Goal: Task Accomplishment & Management: Complete application form

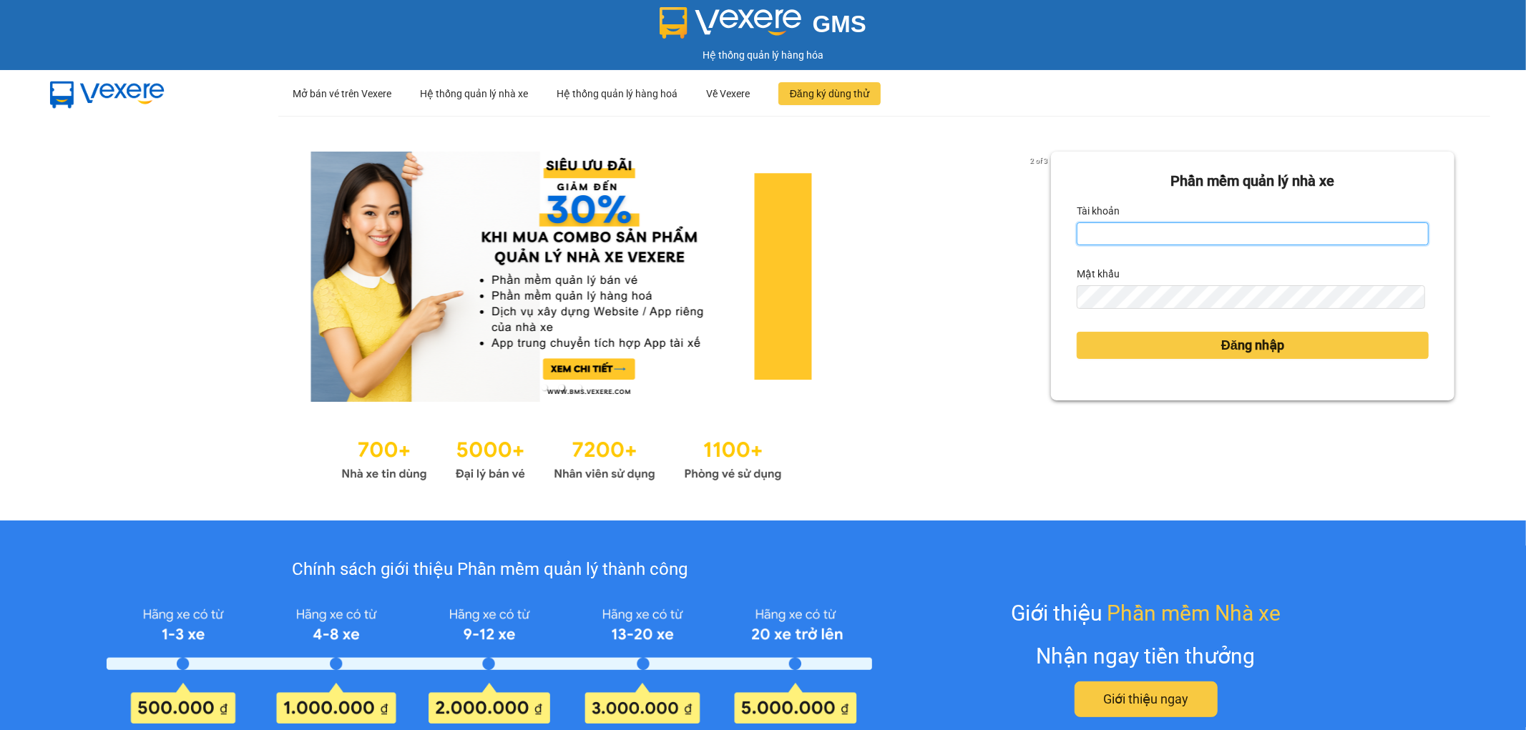
click at [1118, 232] on input "Tài khoản" at bounding box center [1253, 233] width 352 height 23
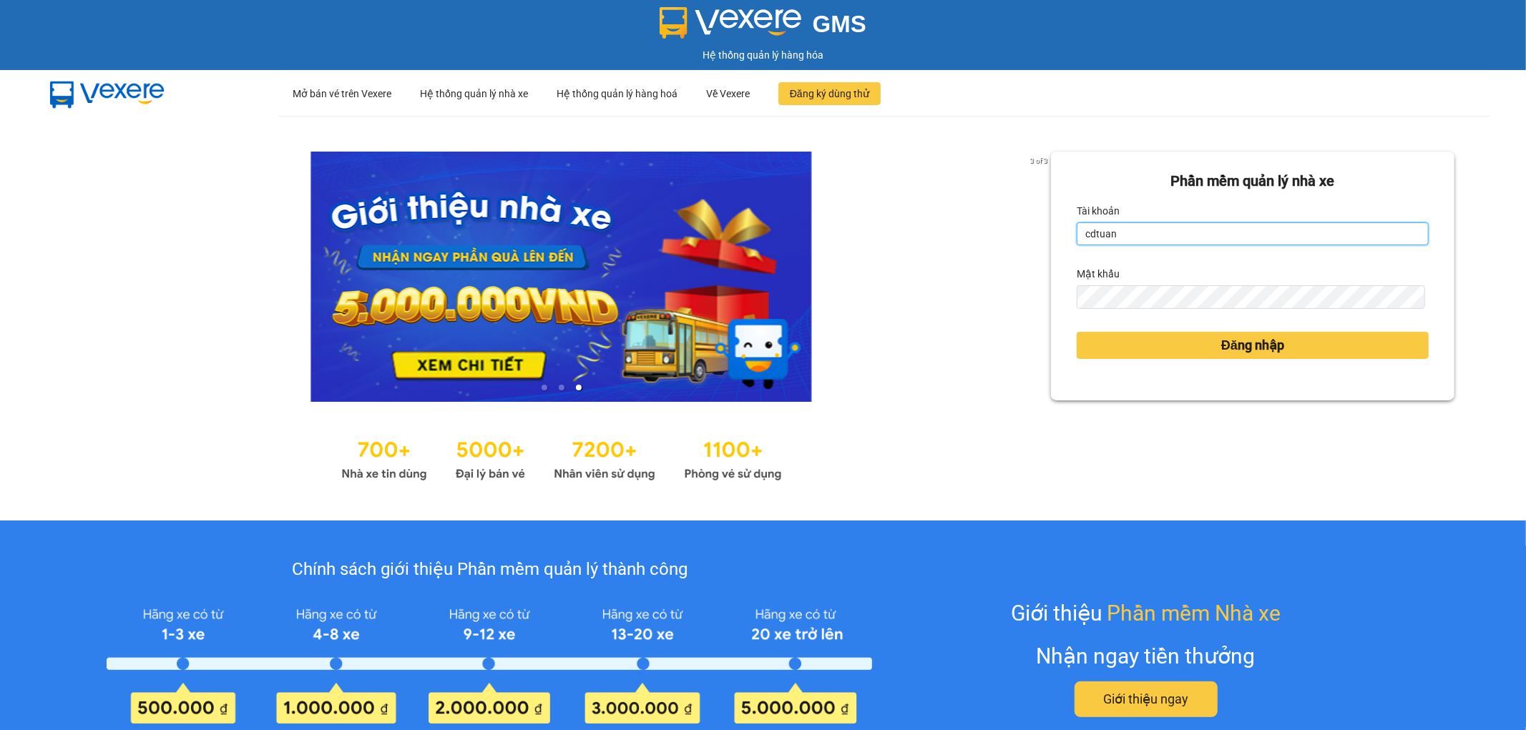
type input "cdtuan.apq"
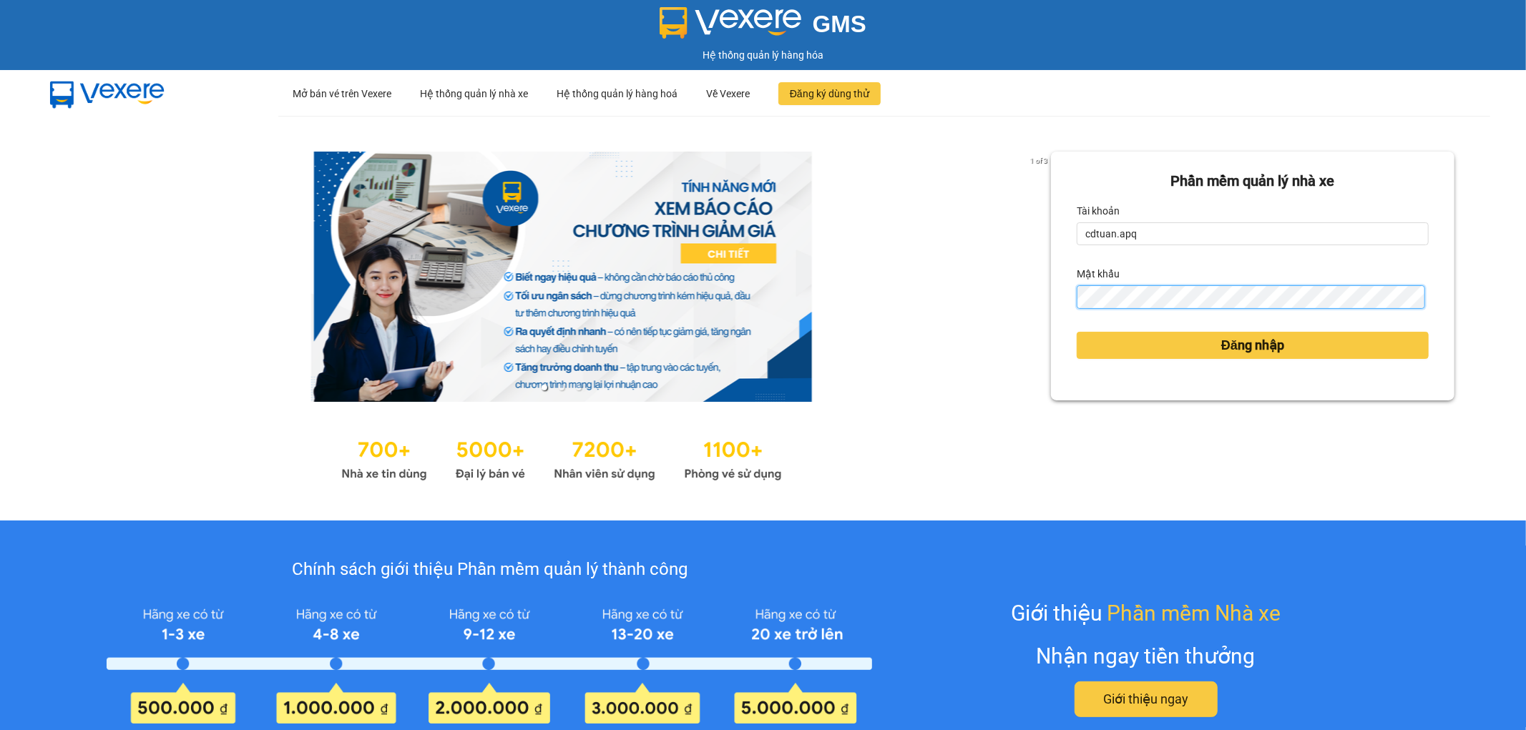
click at [1077, 332] on button "Đăng nhập" at bounding box center [1253, 345] width 352 height 27
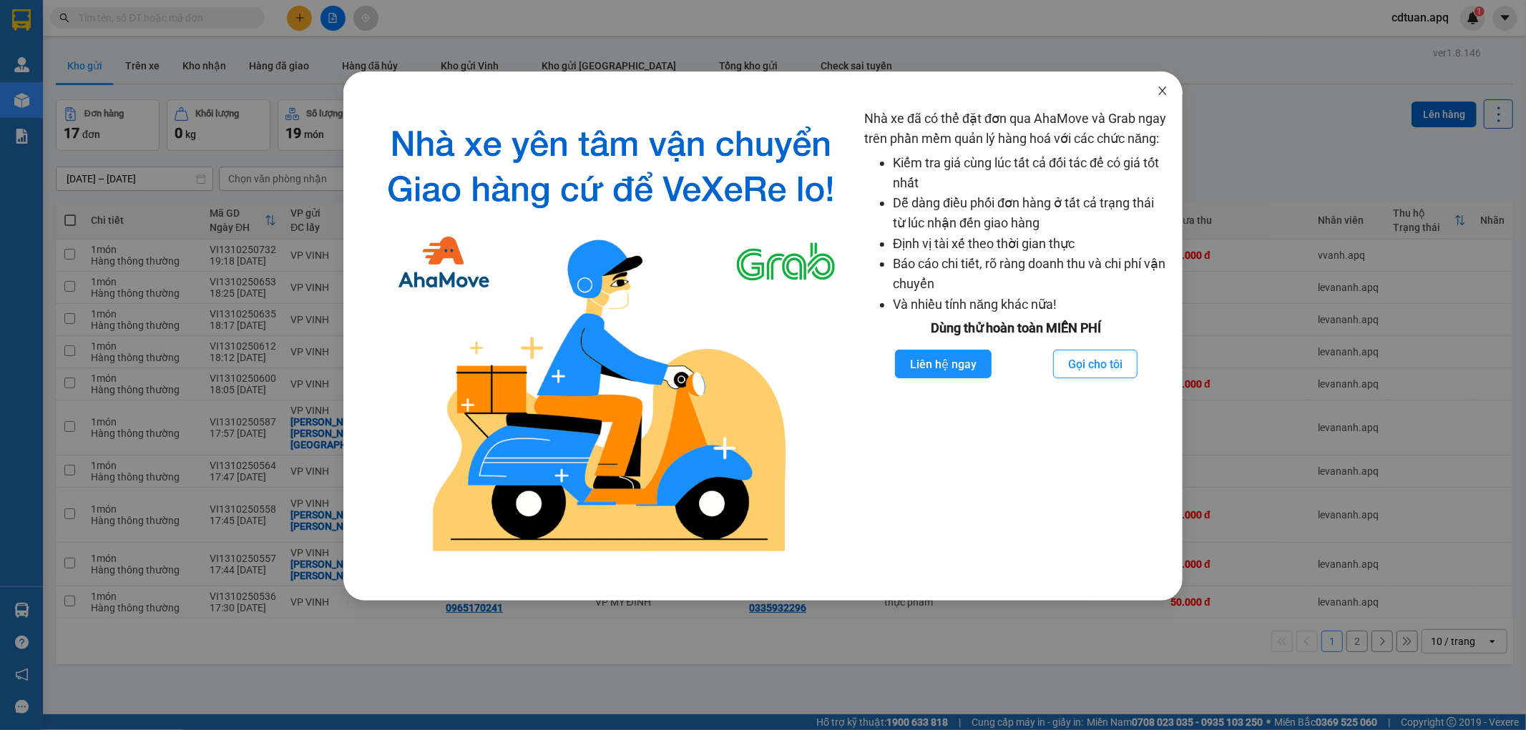
click at [1166, 89] on icon "close" at bounding box center [1162, 90] width 11 height 11
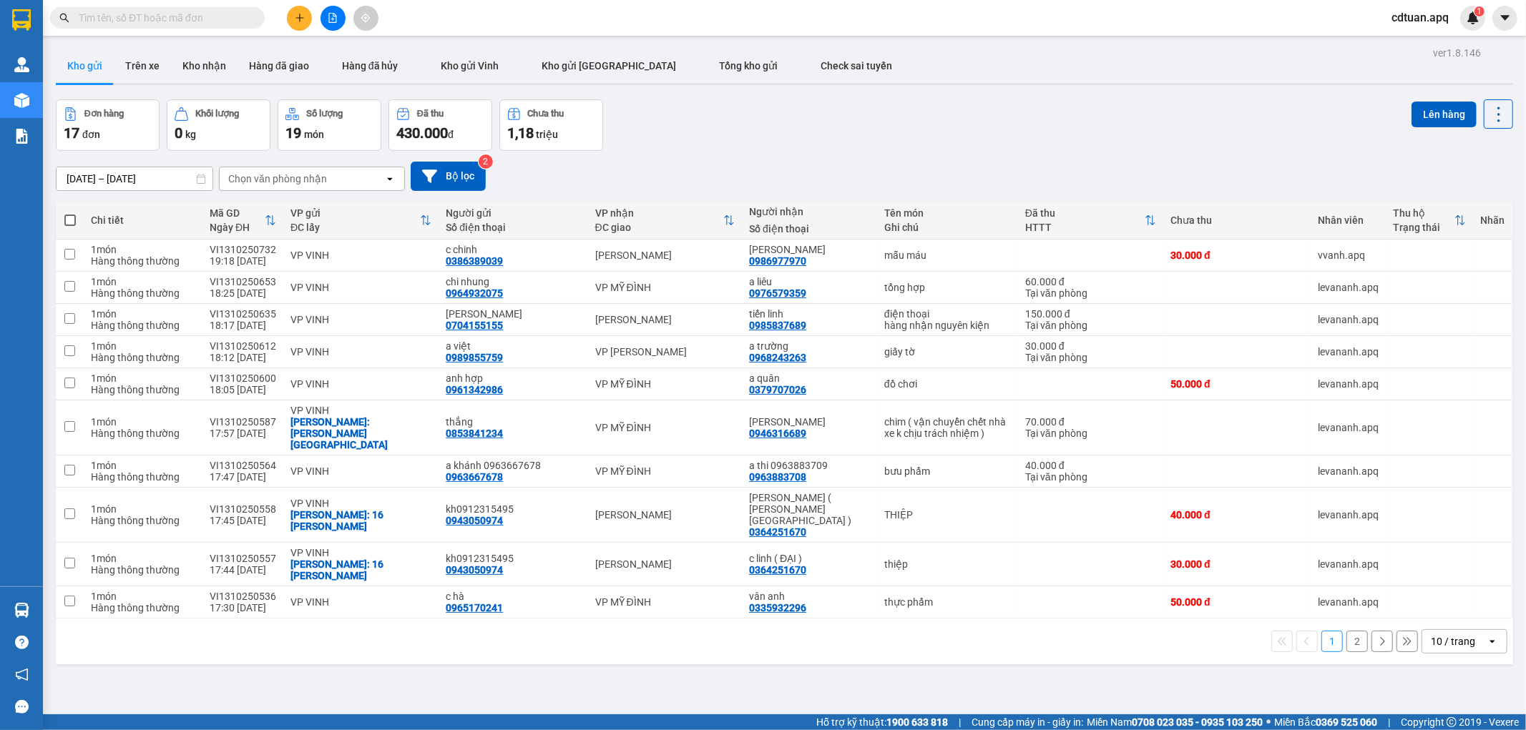
click at [168, 15] on input "text" at bounding box center [163, 18] width 169 height 16
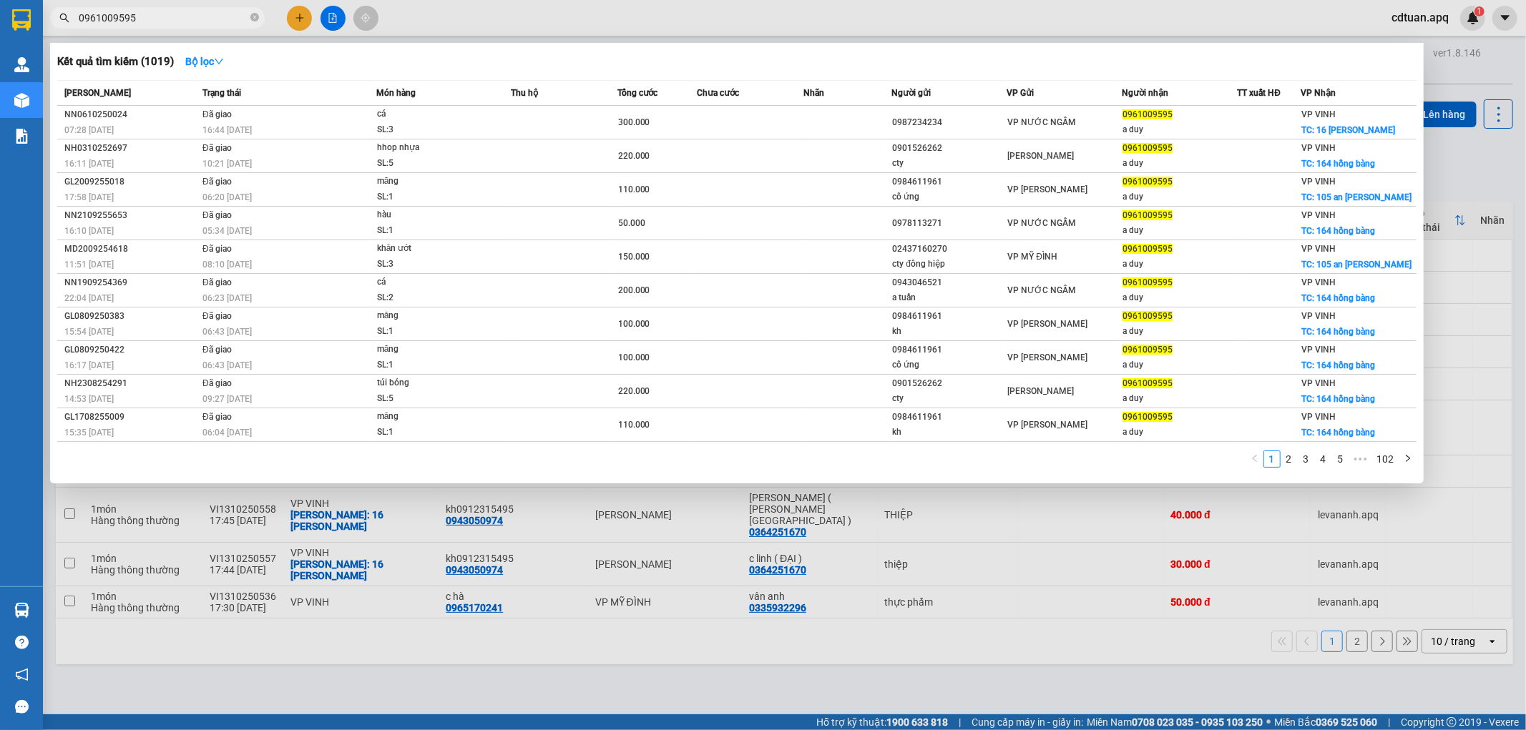
drag, startPoint x: 213, startPoint y: 19, endPoint x: 77, endPoint y: 26, distance: 136.8
click at [77, 26] on span "0961009595" at bounding box center [157, 17] width 215 height 21
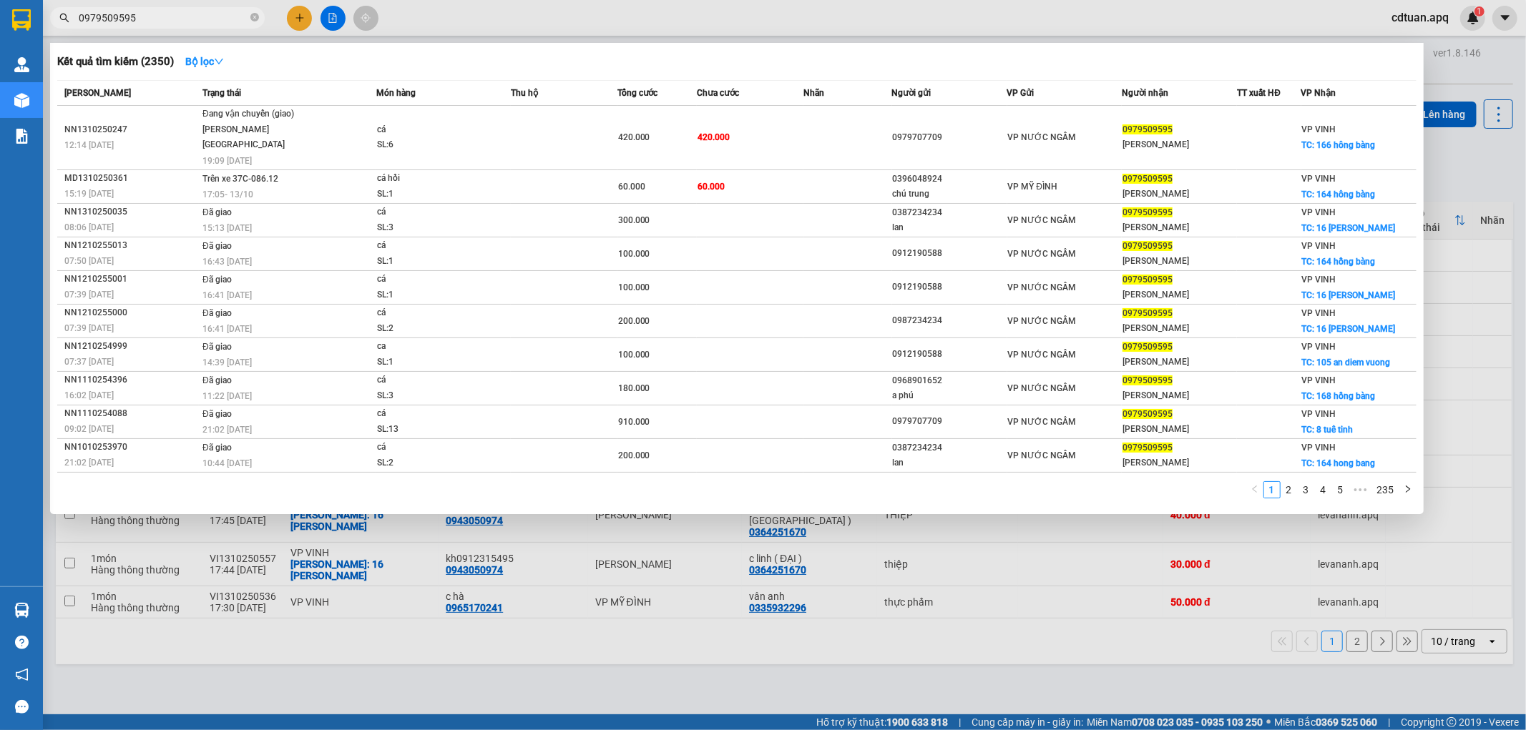
type input "0979509595"
click at [255, 13] on icon "close-circle" at bounding box center [254, 17] width 9 height 9
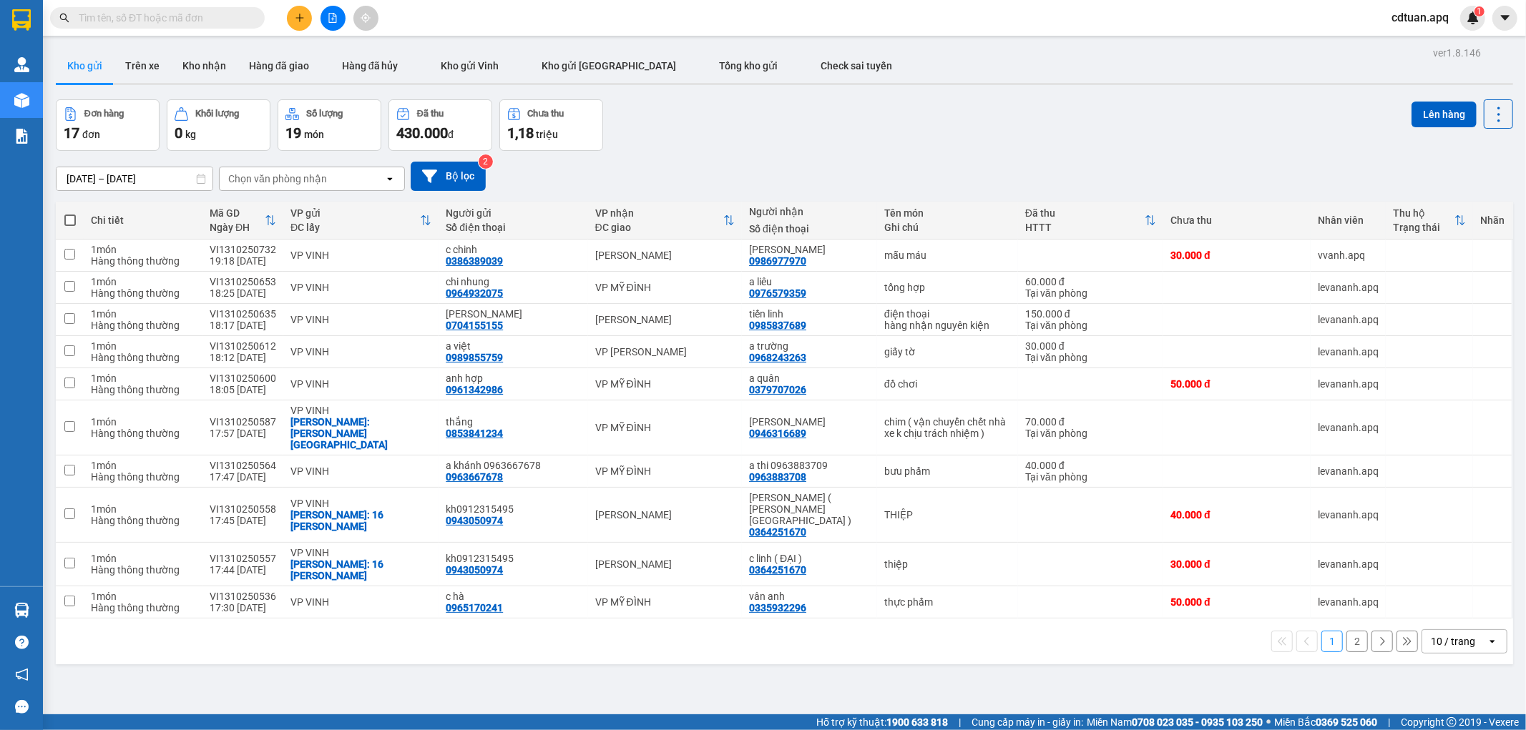
click at [181, 25] on input "text" at bounding box center [163, 18] width 169 height 16
click at [177, 24] on input "text" at bounding box center [163, 18] width 169 height 16
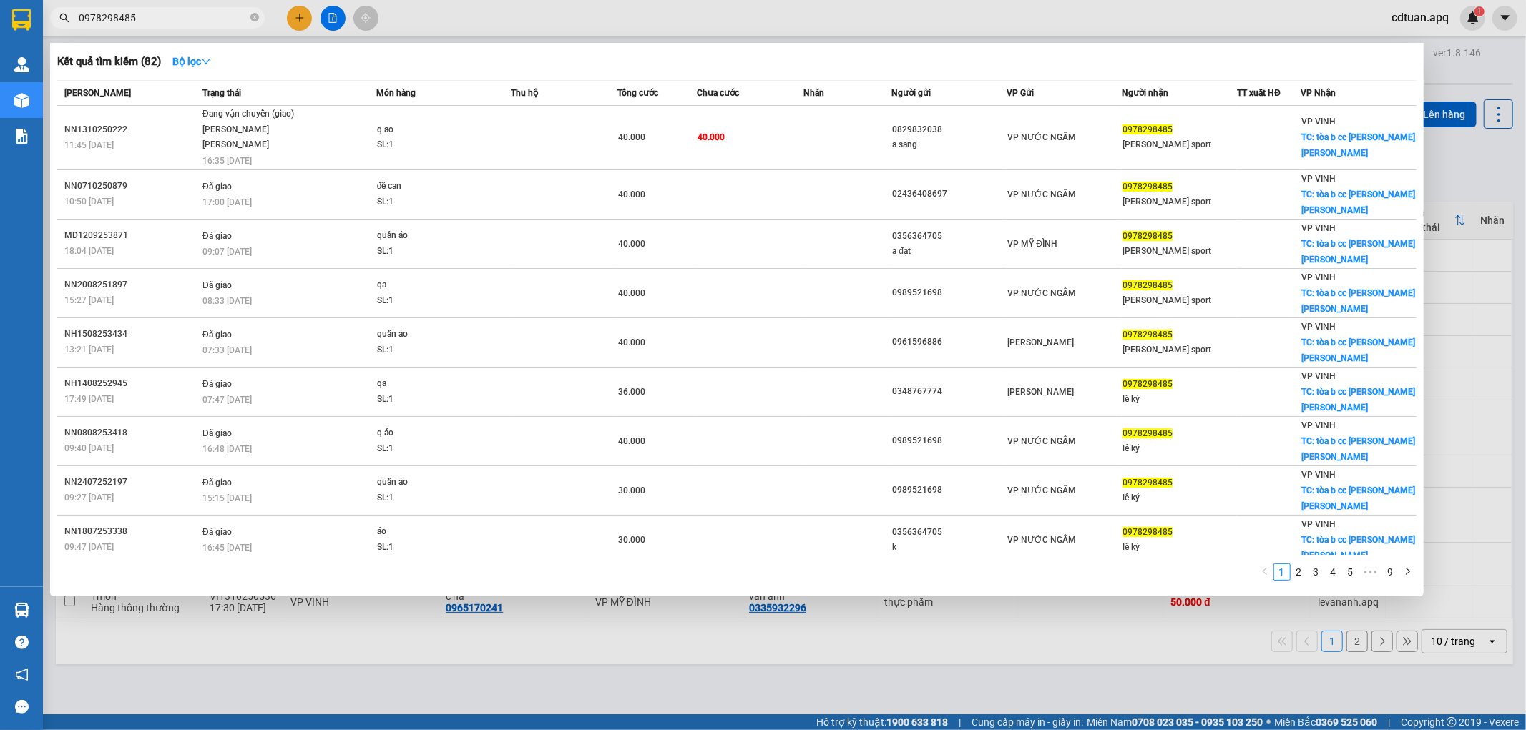
type input "0978298485"
click at [983, 563] on div at bounding box center [763, 365] width 1526 height 730
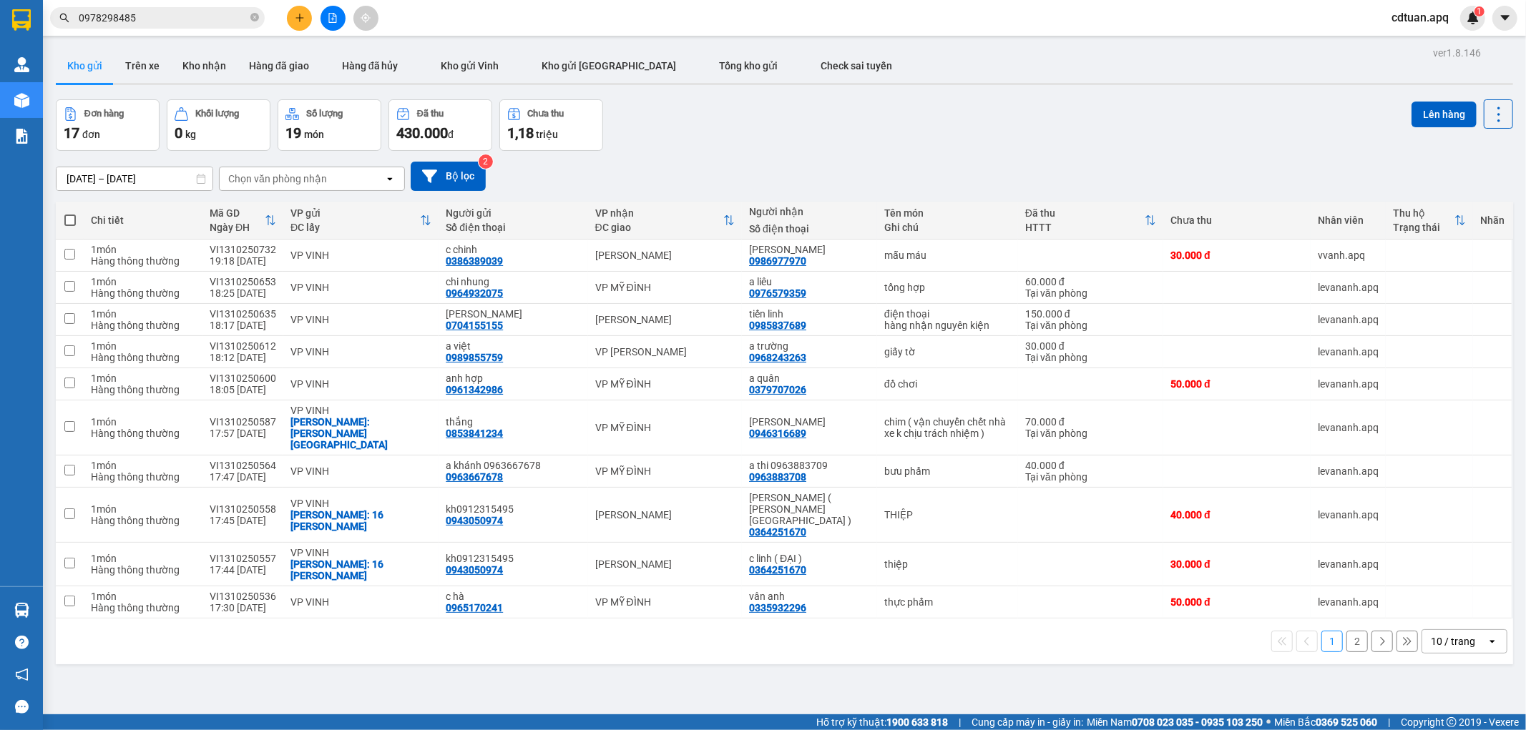
click at [780, 155] on div "11/10/2025 – 13/10/2025 Press the down arrow key to interact with the calendar …" at bounding box center [784, 176] width 1457 height 51
click at [1399, 26] on span "cdtuan.apq" at bounding box center [1420, 18] width 80 height 18
click at [1411, 41] on span "Đăng xuất" at bounding box center [1432, 44] width 60 height 16
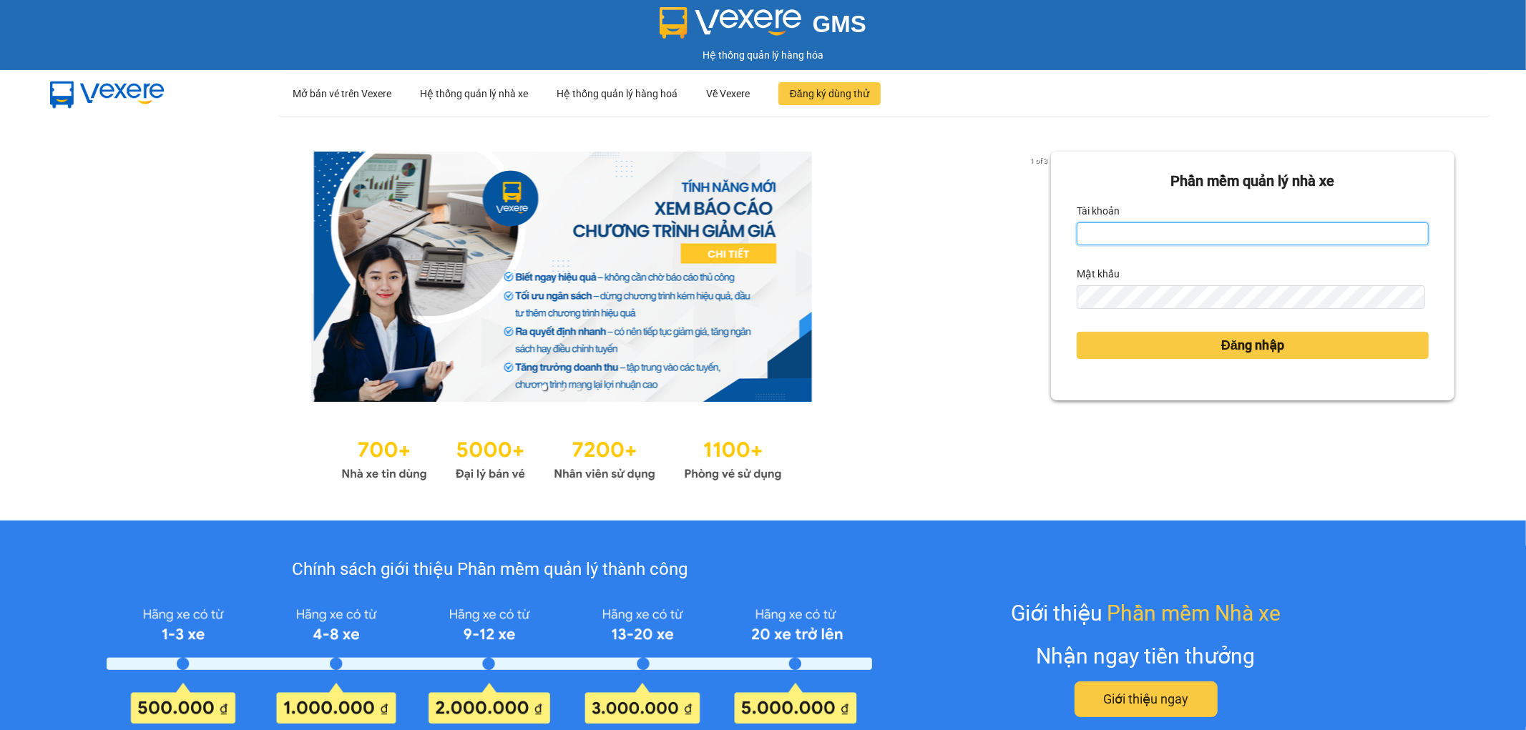
drag, startPoint x: 1082, startPoint y: 245, endPoint x: 1097, endPoint y: 233, distance: 19.3
click at [1082, 245] on input "Tài khoản" at bounding box center [1253, 233] width 352 height 23
type input "vvanh.apq"
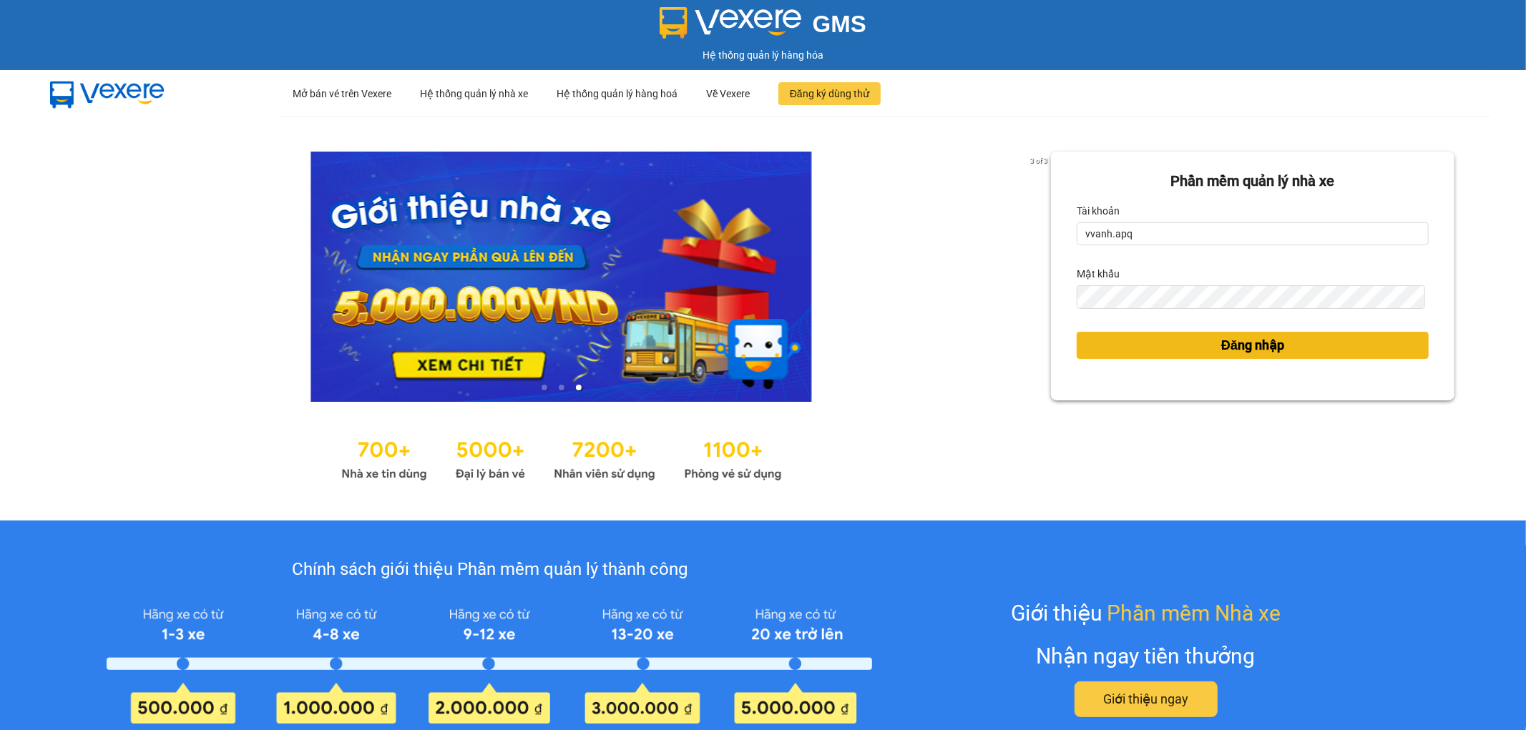
click at [1139, 346] on button "Đăng nhập" at bounding box center [1253, 345] width 352 height 27
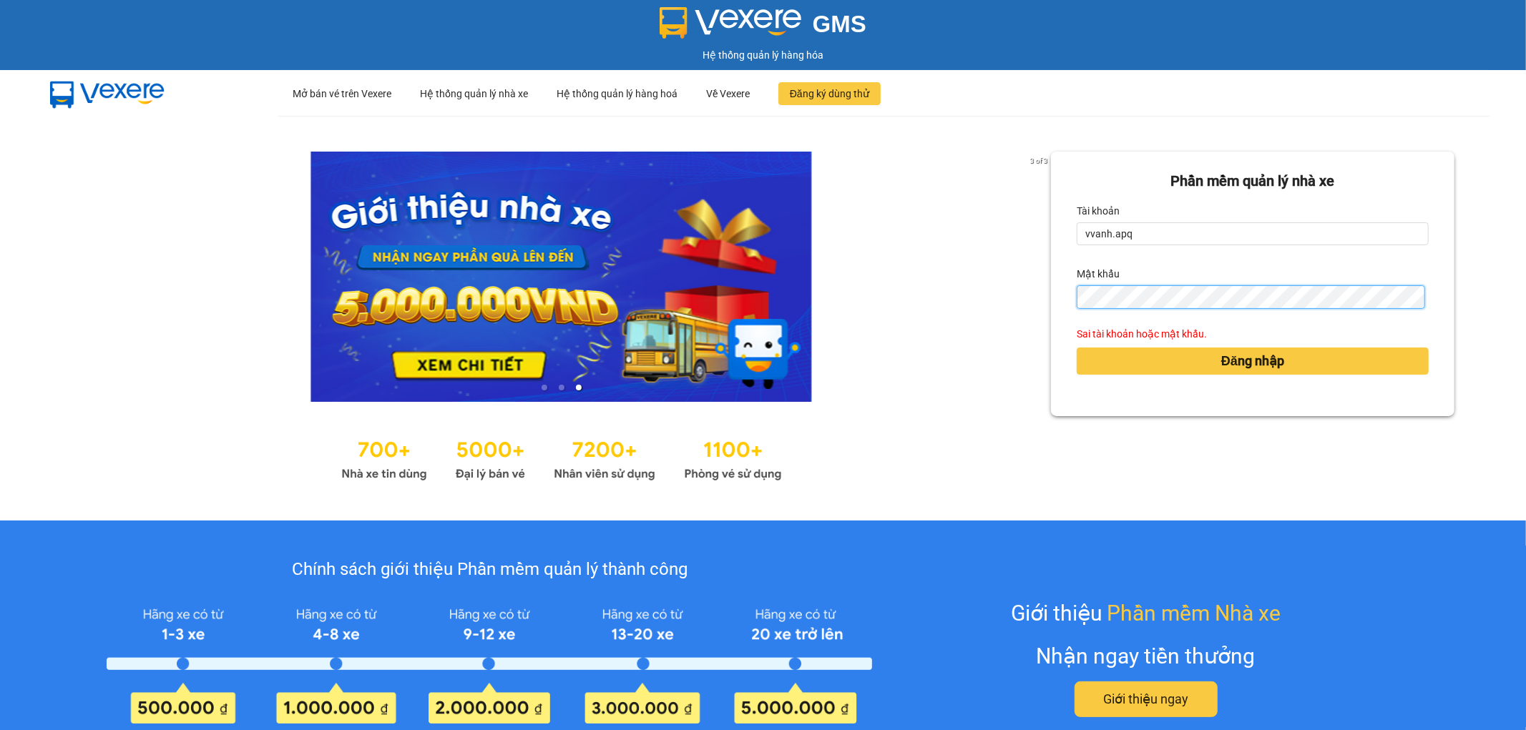
click at [1077, 348] on button "Đăng nhập" at bounding box center [1253, 361] width 352 height 27
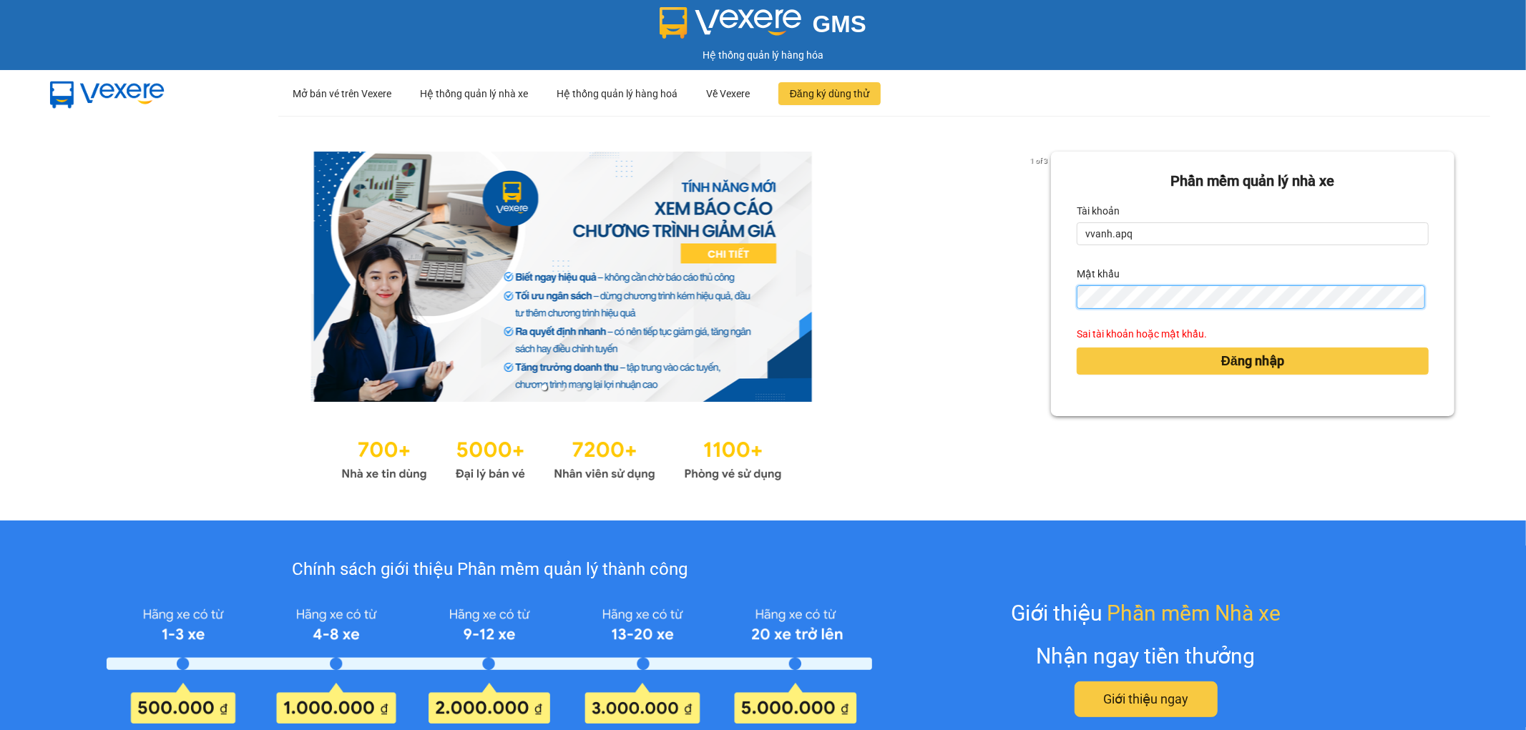
click at [1077, 348] on button "Đăng nhập" at bounding box center [1253, 361] width 352 height 27
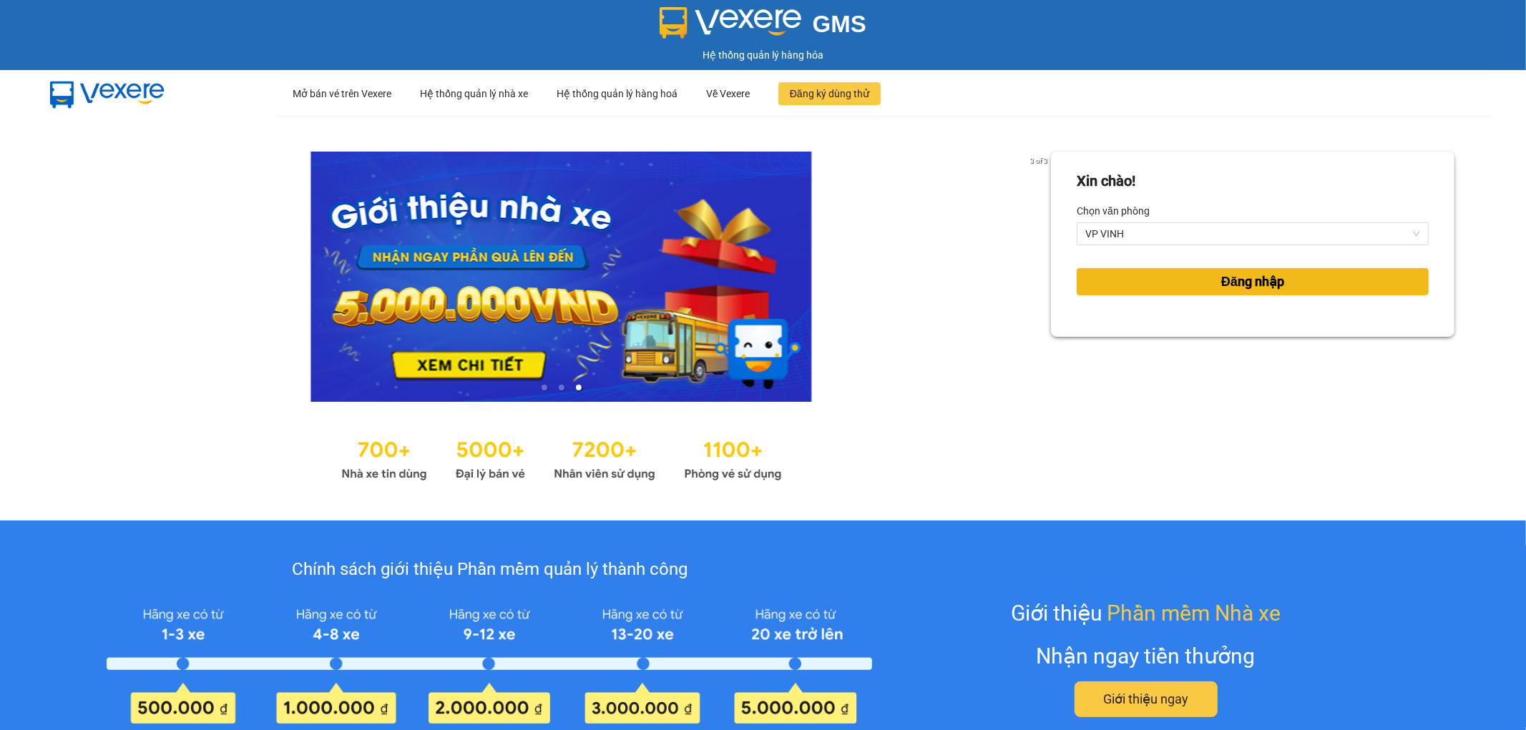
click at [1147, 286] on button "Đăng nhập" at bounding box center [1253, 281] width 352 height 27
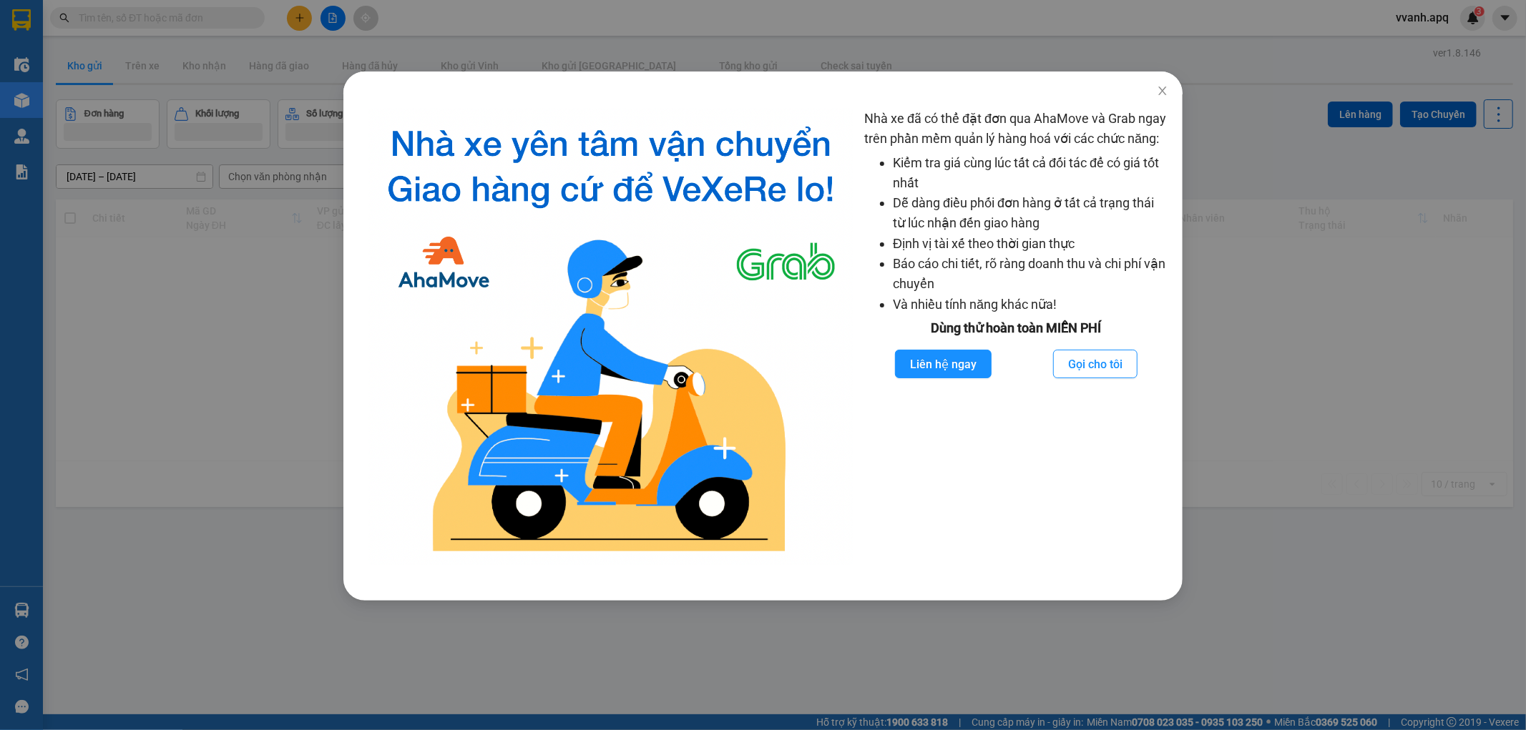
click at [218, 20] on div "Nhà xe đã có thể đặt đơn qua AhaMove và Grab ngay trên phần mềm quản lý hàng ho…" at bounding box center [763, 365] width 1526 height 730
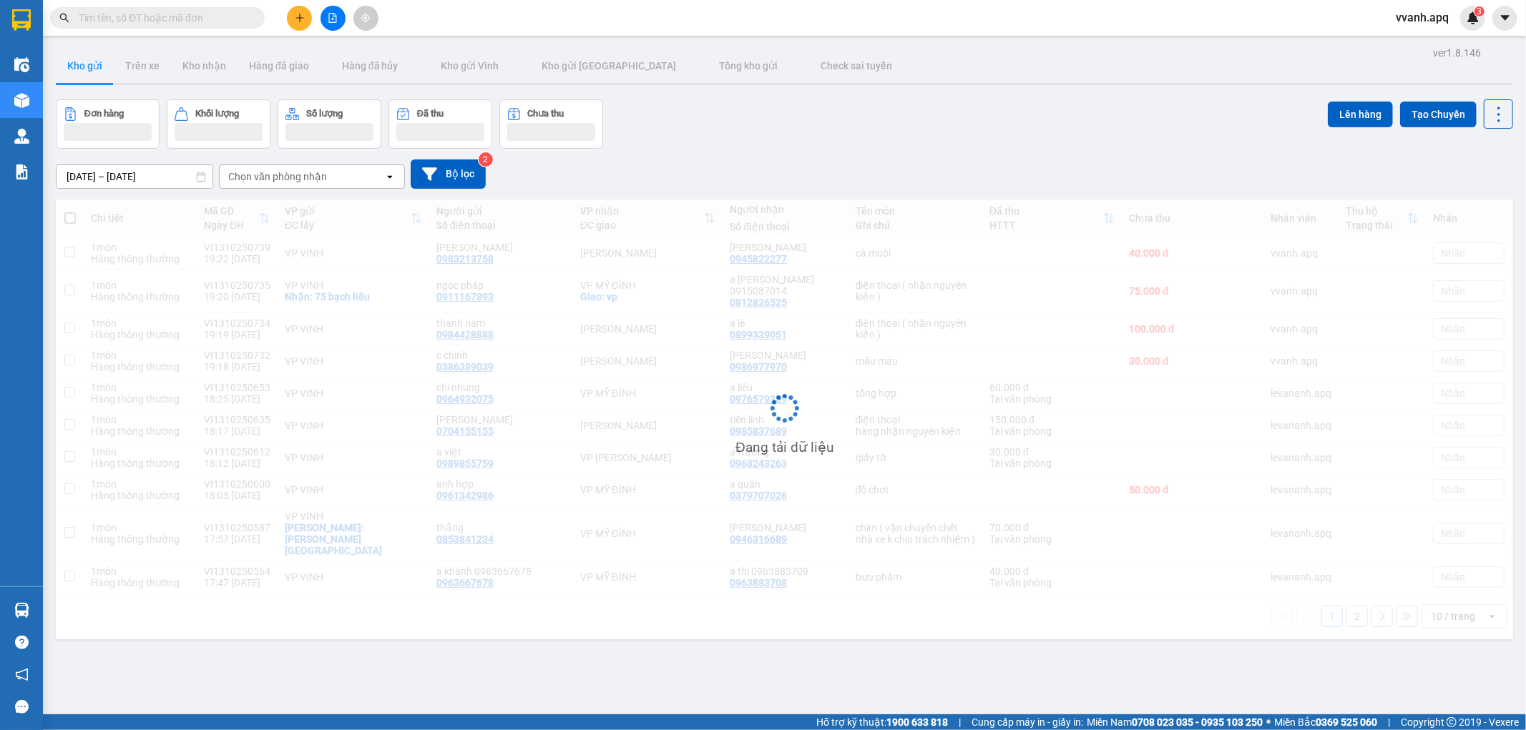
click at [218, 20] on input "text" at bounding box center [163, 18] width 169 height 16
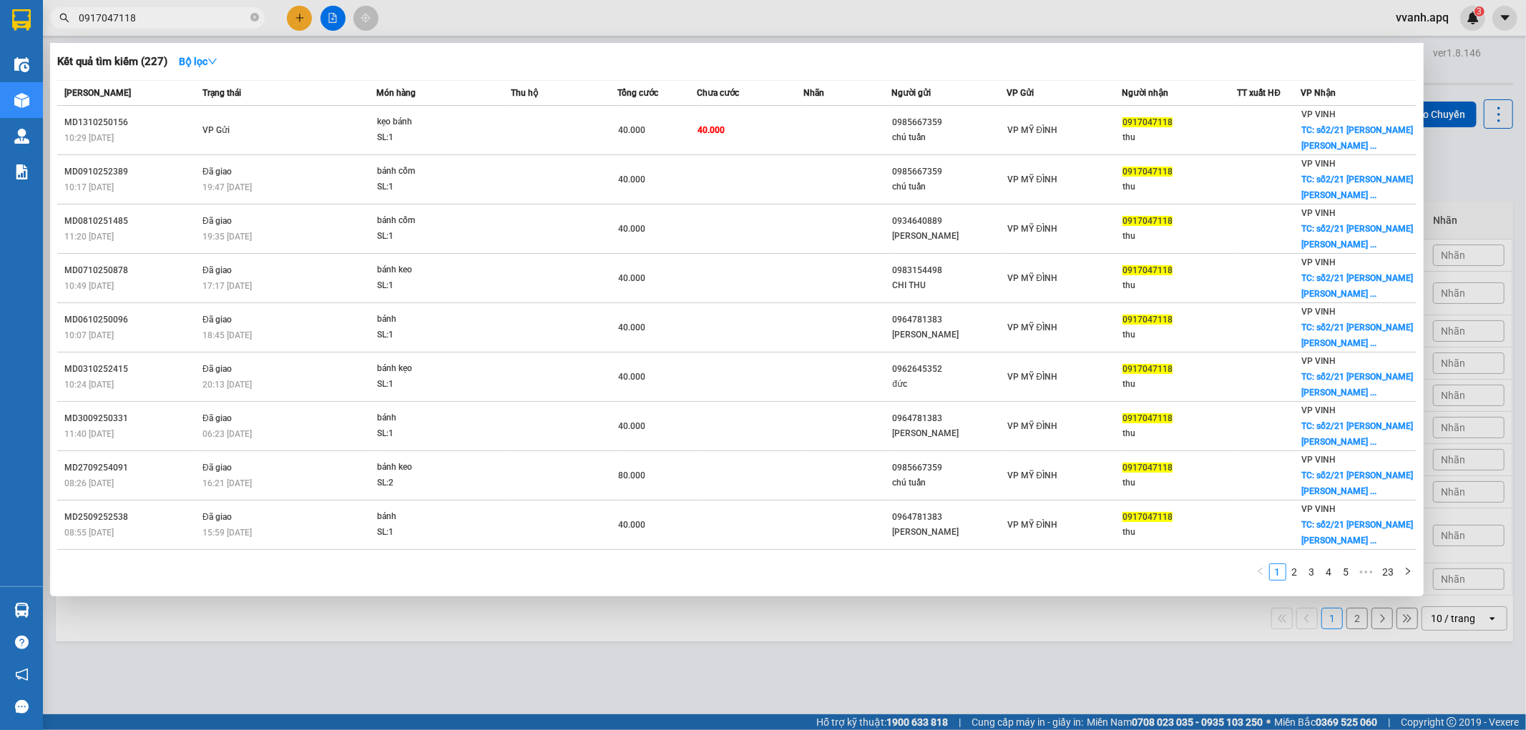
type input "0917047118"
click at [504, 26] on div at bounding box center [763, 365] width 1526 height 730
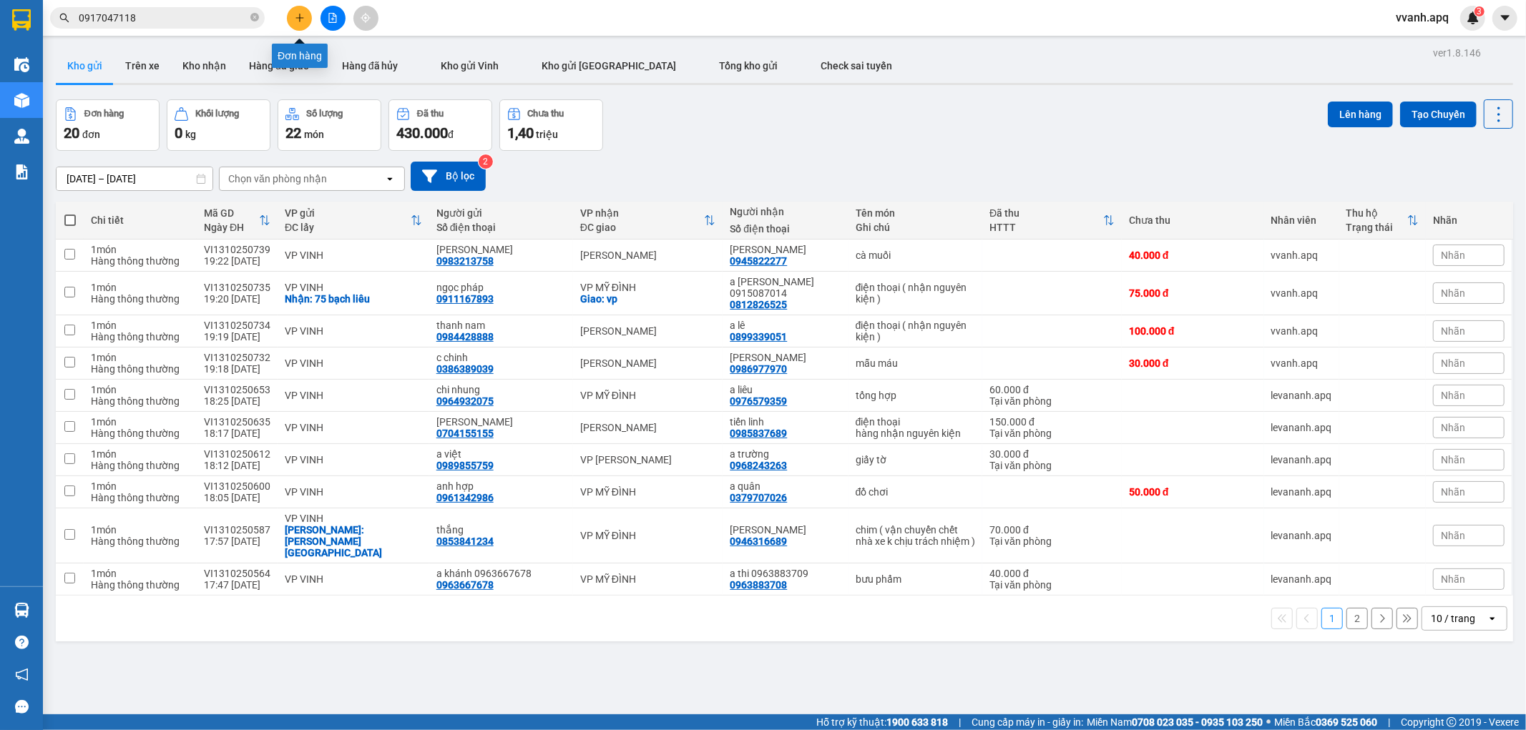
click at [310, 23] on button at bounding box center [299, 18] width 25 height 25
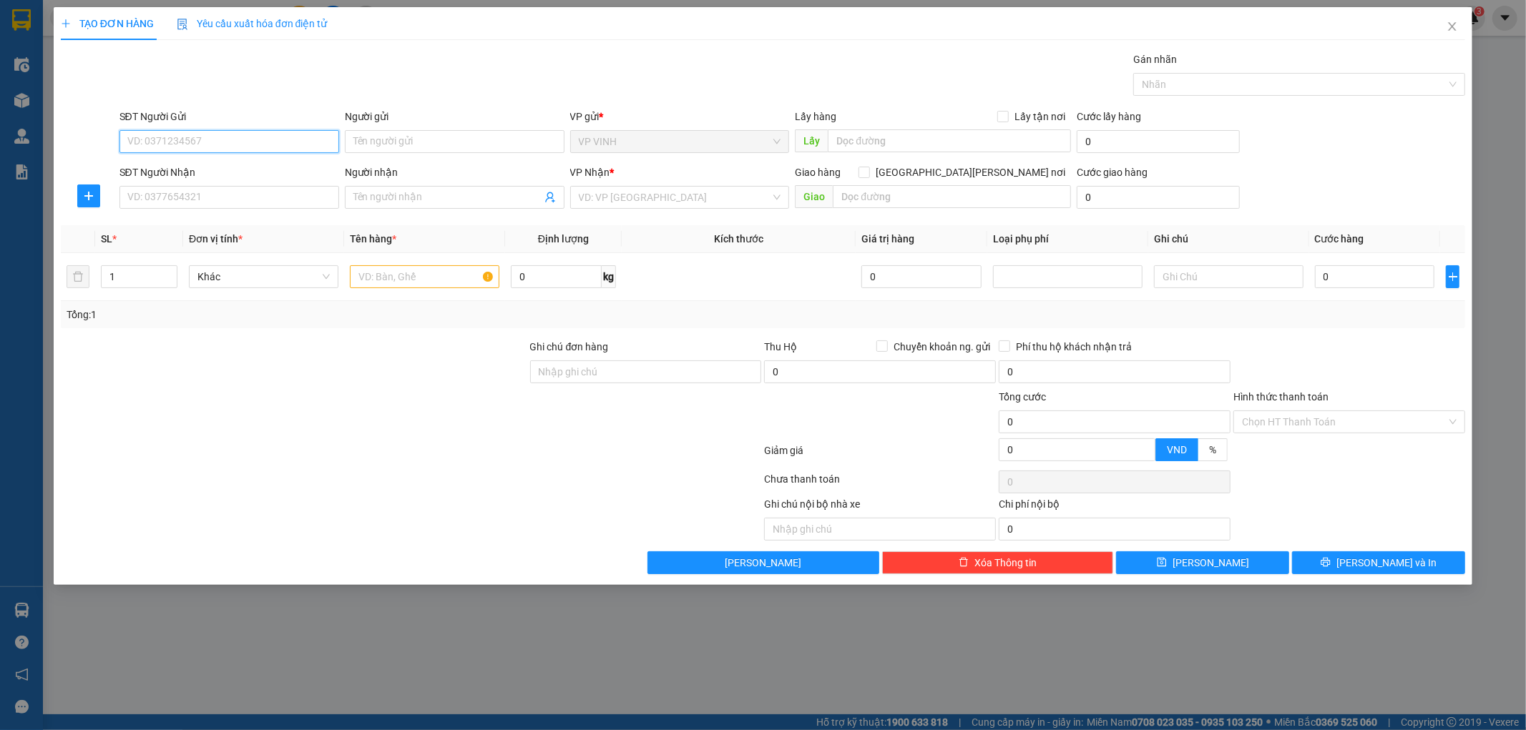
click at [276, 144] on input "SĐT Người Gửi" at bounding box center [229, 141] width 220 height 23
type input "0913504476"
click at [265, 174] on div "0913504476 - bác minh" at bounding box center [229, 170] width 202 height 16
type input "bác minh"
type input "0913504476"
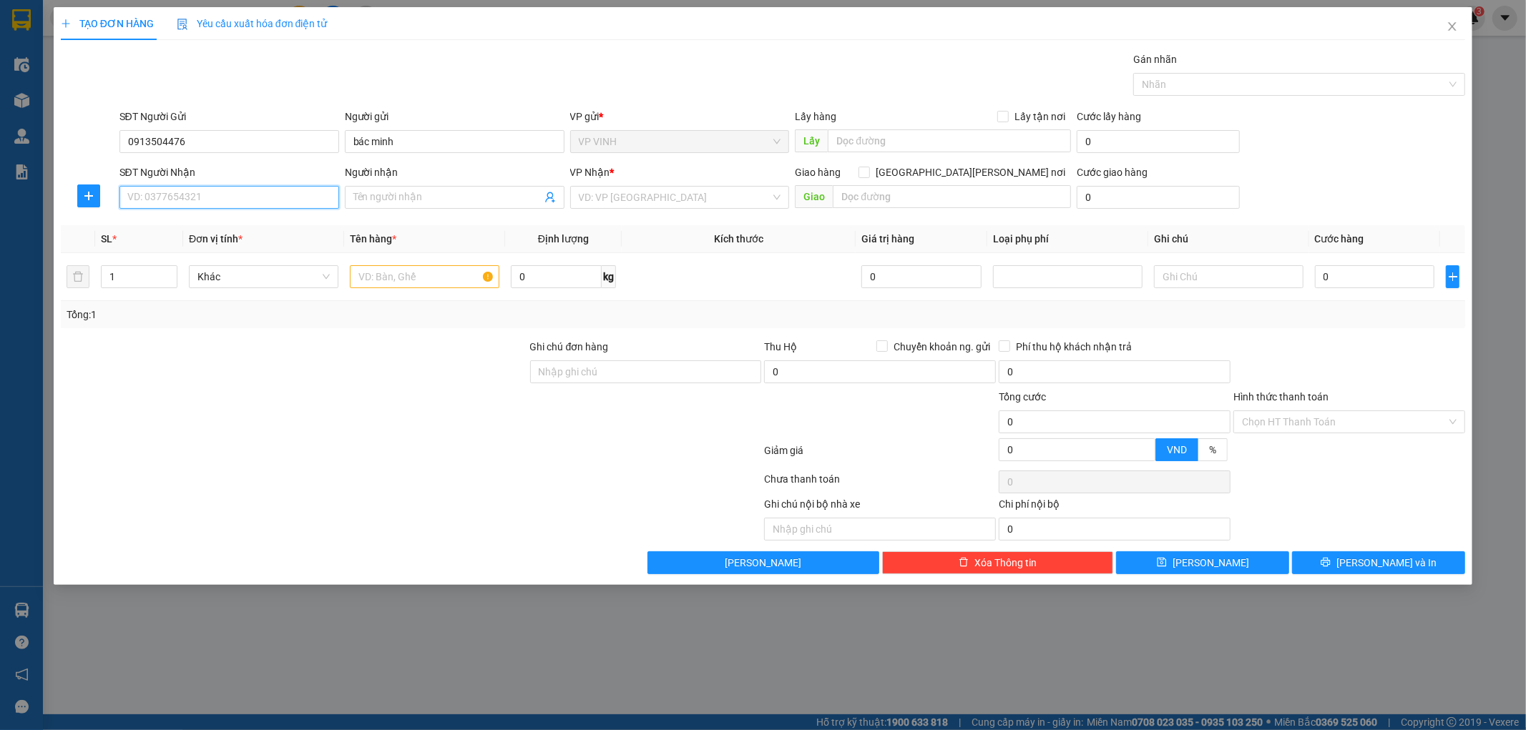
click at [265, 200] on input "SĐT Người Nhận" at bounding box center [229, 197] width 220 height 23
click at [255, 225] on div "0945654522 - a kiên" at bounding box center [229, 226] width 202 height 16
type input "0945654522"
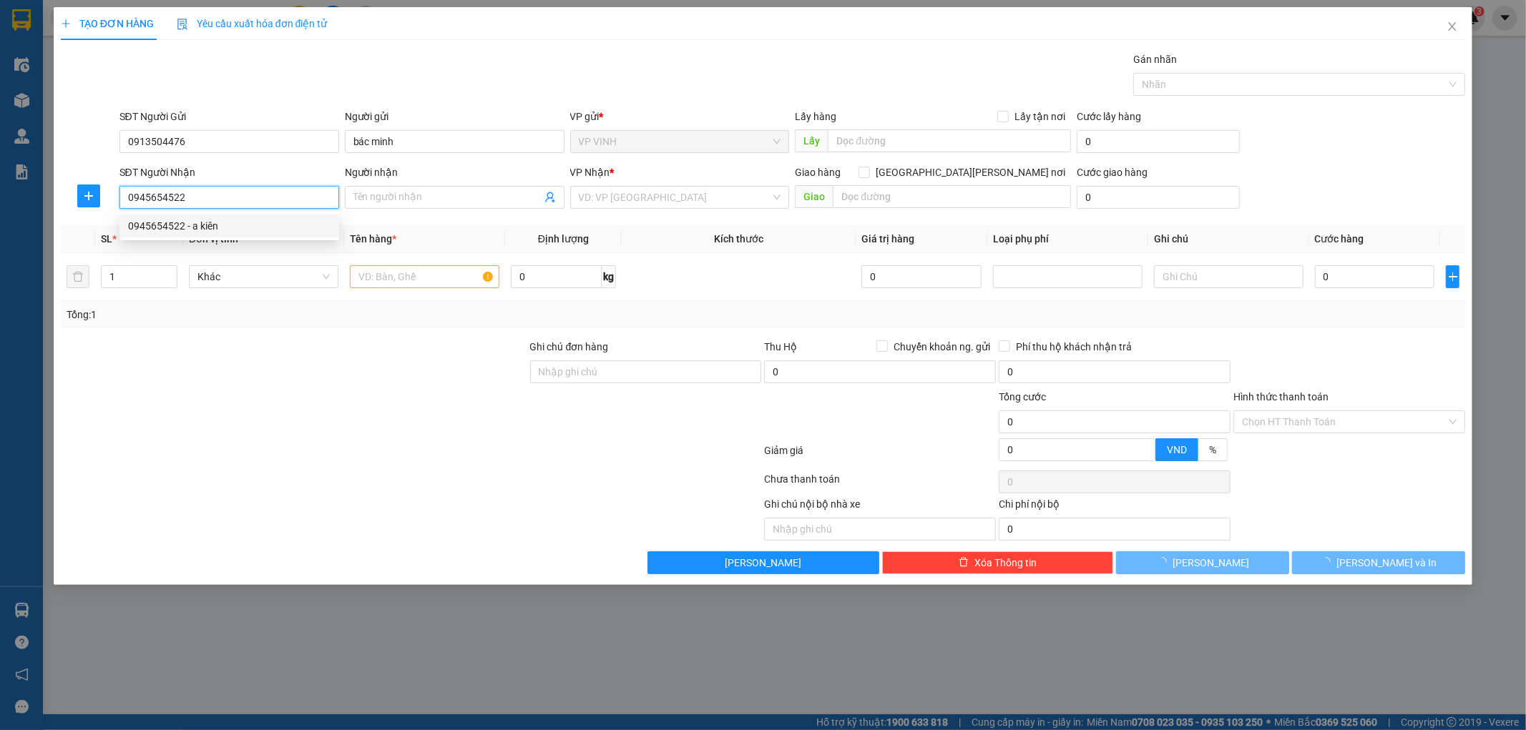
type input "a kiên"
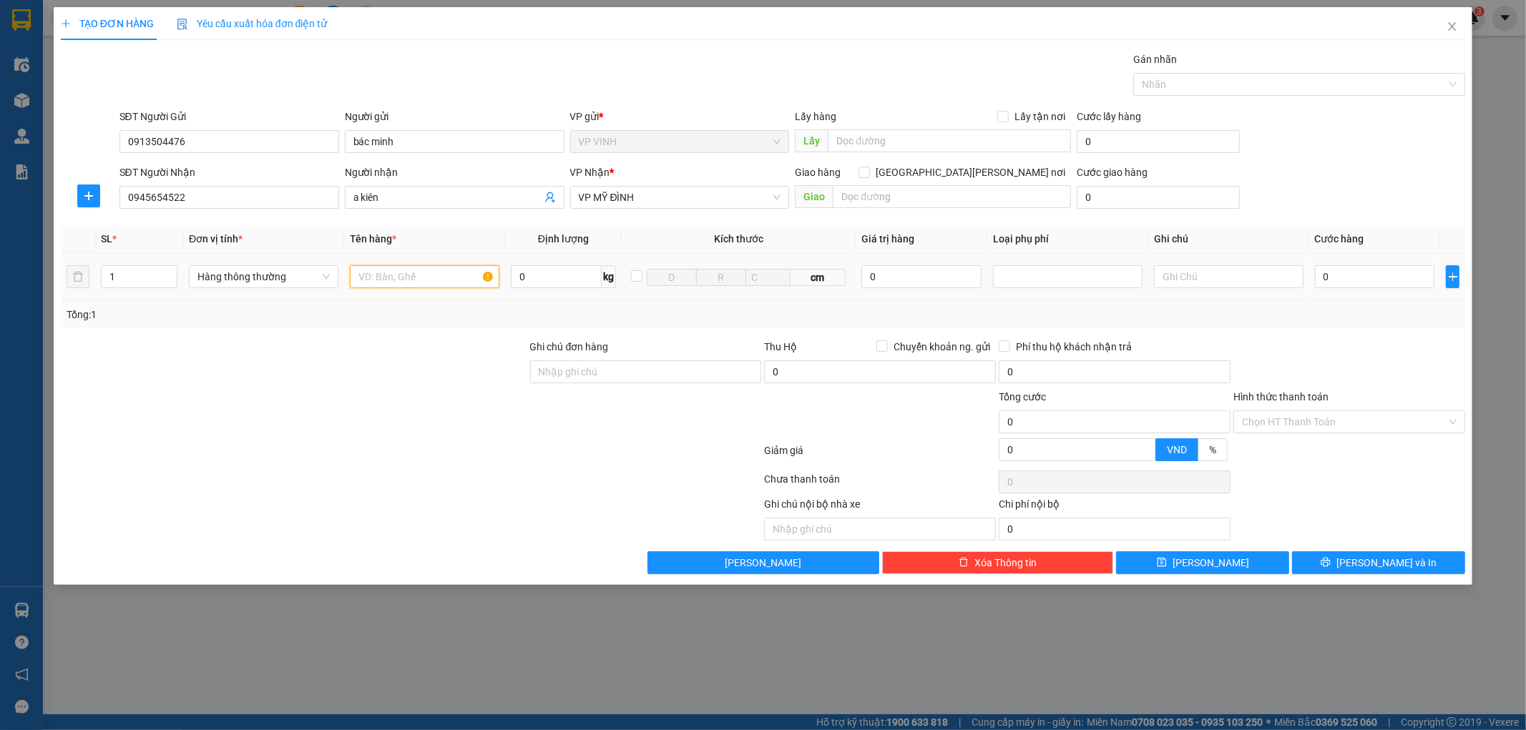
click at [403, 288] on input "text" at bounding box center [425, 276] width 150 height 23
type input "thực phẩm"
type input "2"
click at [169, 273] on icon "up" at bounding box center [169, 273] width 5 height 5
click at [433, 286] on input "thực phẩm" at bounding box center [425, 276] width 150 height 23
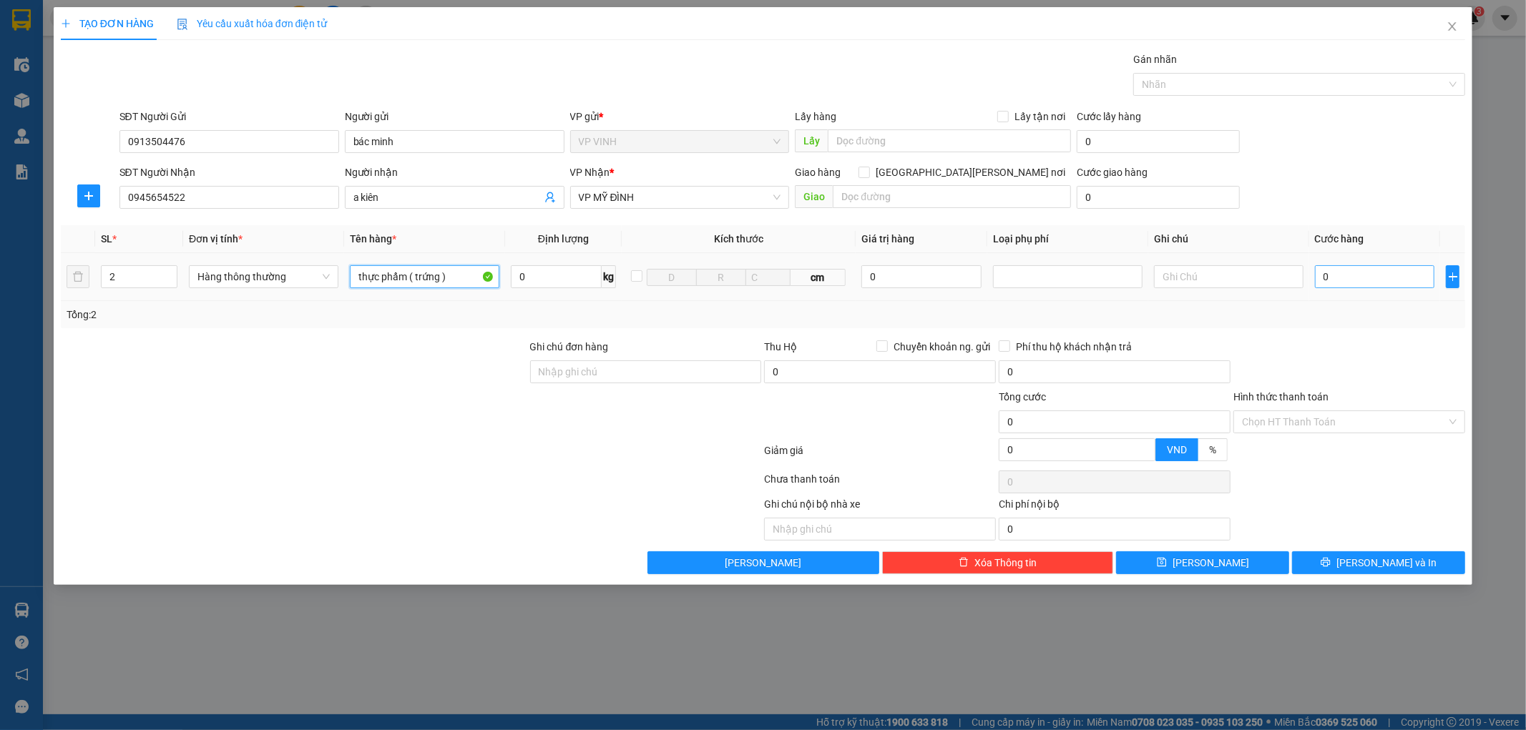
type input "thực phẩm ( trứng )"
click at [1346, 277] on input "0" at bounding box center [1375, 276] width 120 height 23
type input "9"
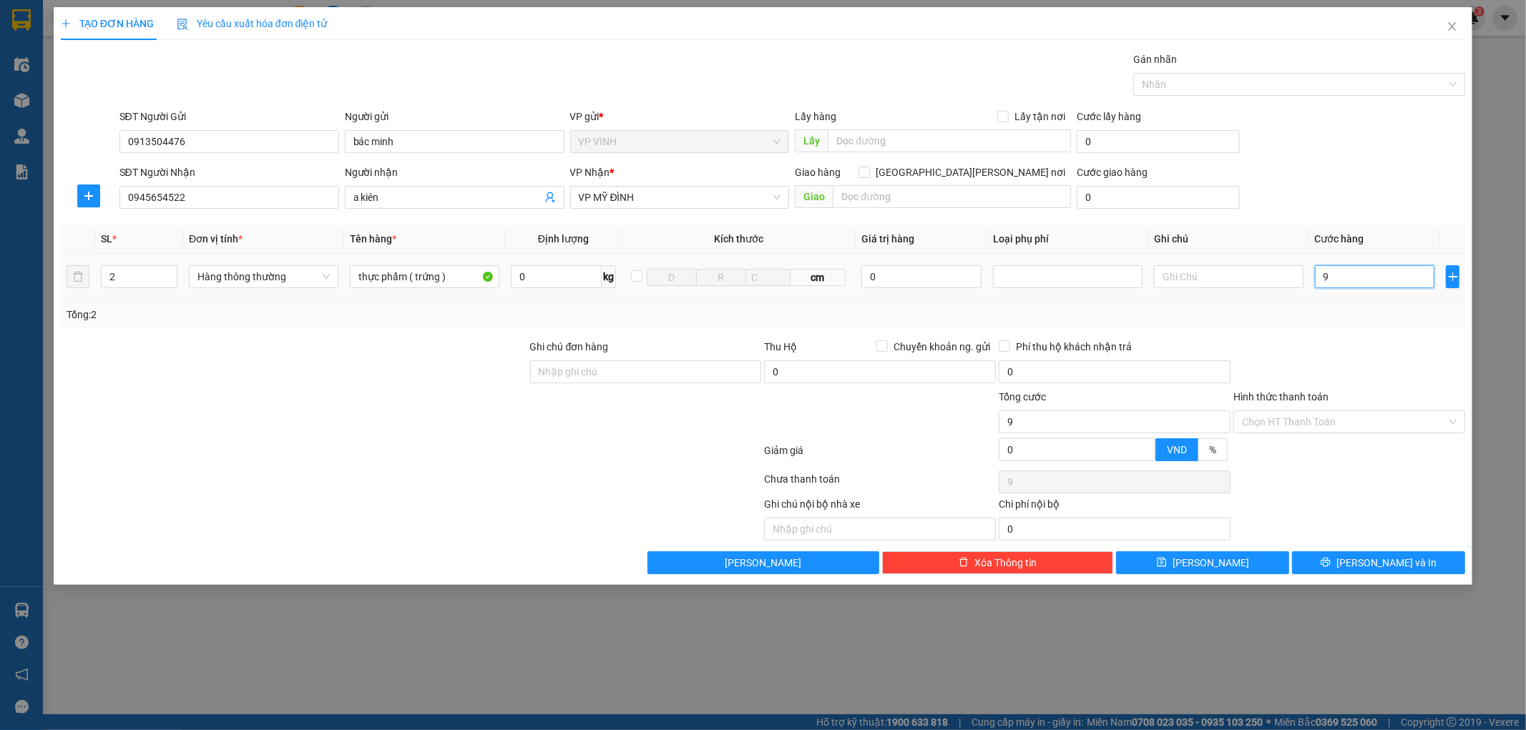
type input "90"
type input "90.000"
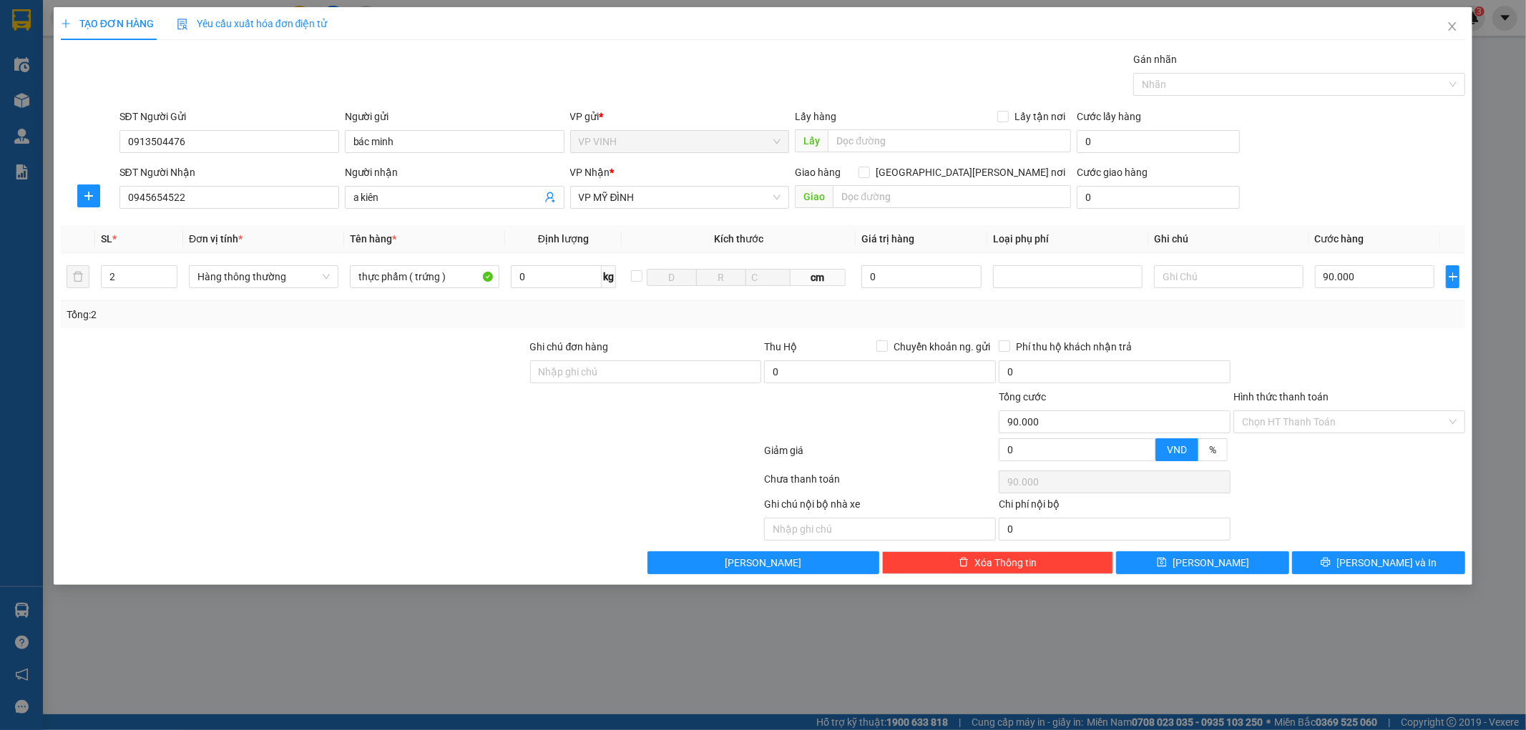
click at [1376, 334] on div "Transit Pickup Surcharge Ids Transit Deliver Surcharge Ids Transit Deliver Surc…" at bounding box center [763, 313] width 1405 height 523
click at [1345, 413] on input "Hình thức thanh toán" at bounding box center [1344, 421] width 205 height 21
click at [1338, 444] on div "Tại văn phòng" at bounding box center [1350, 451] width 215 height 16
type input "0"
click at [1328, 367] on div at bounding box center [1349, 364] width 235 height 50
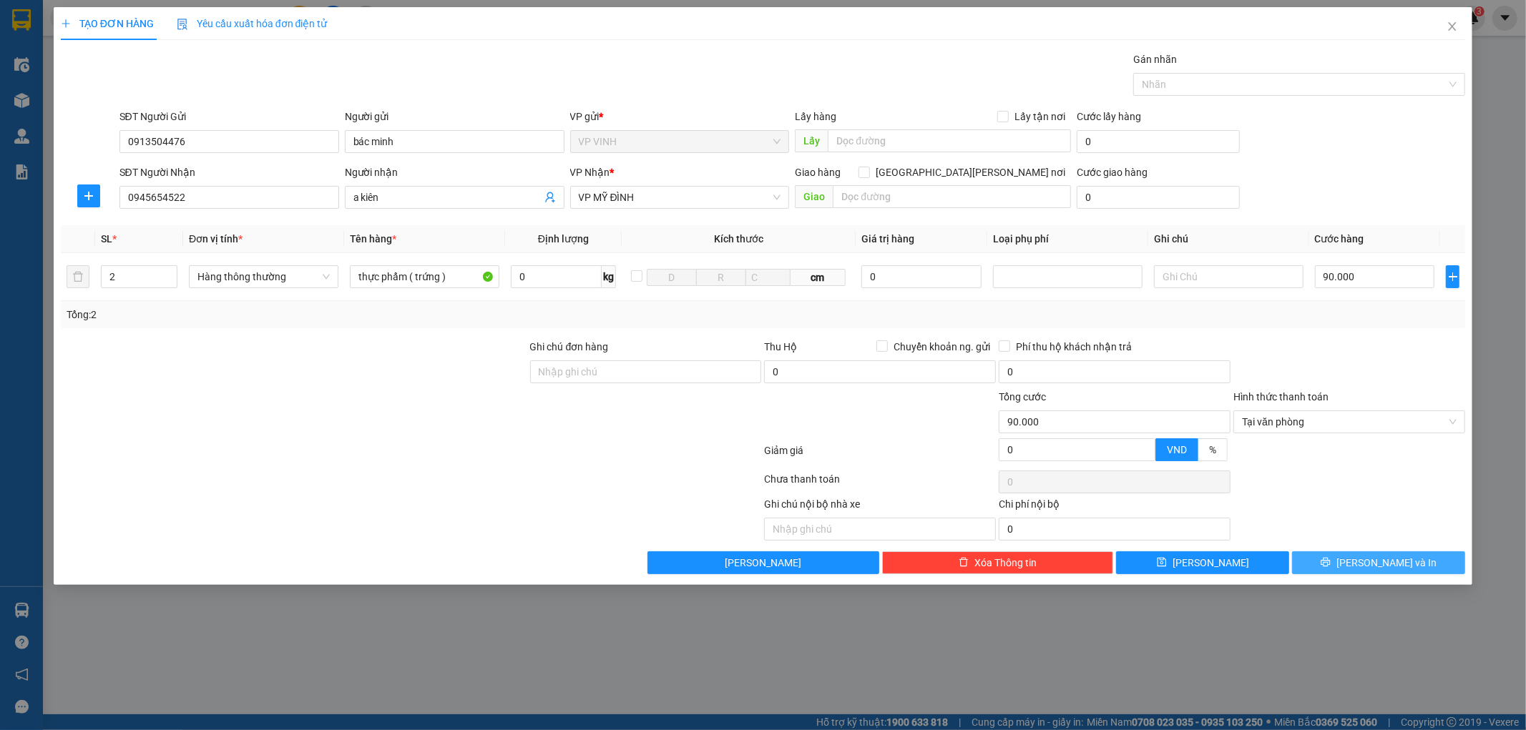
click at [1369, 562] on span "Lưu và In" at bounding box center [1386, 563] width 100 height 16
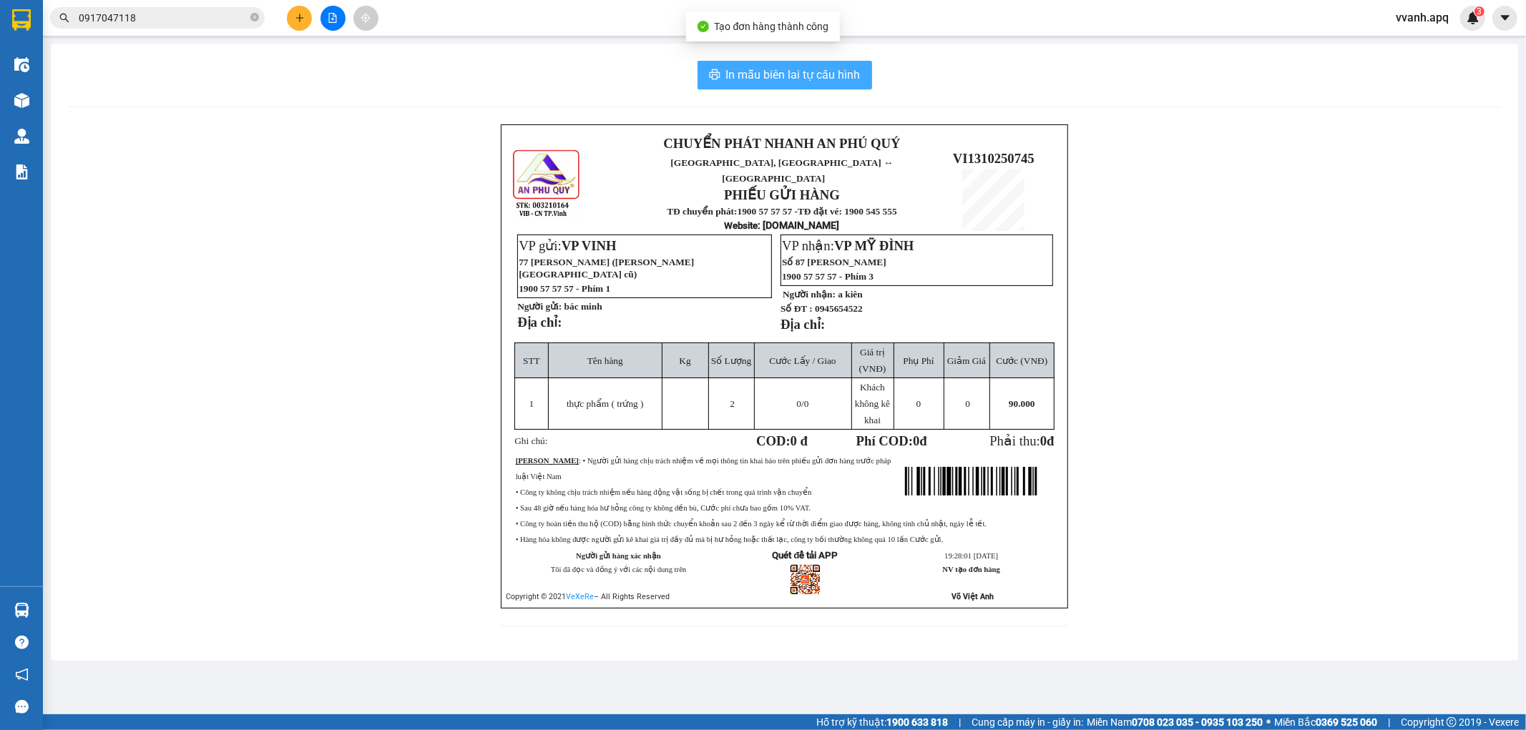
click at [800, 82] on span "In mẫu biên lai tự cấu hình" at bounding box center [793, 75] width 134 height 18
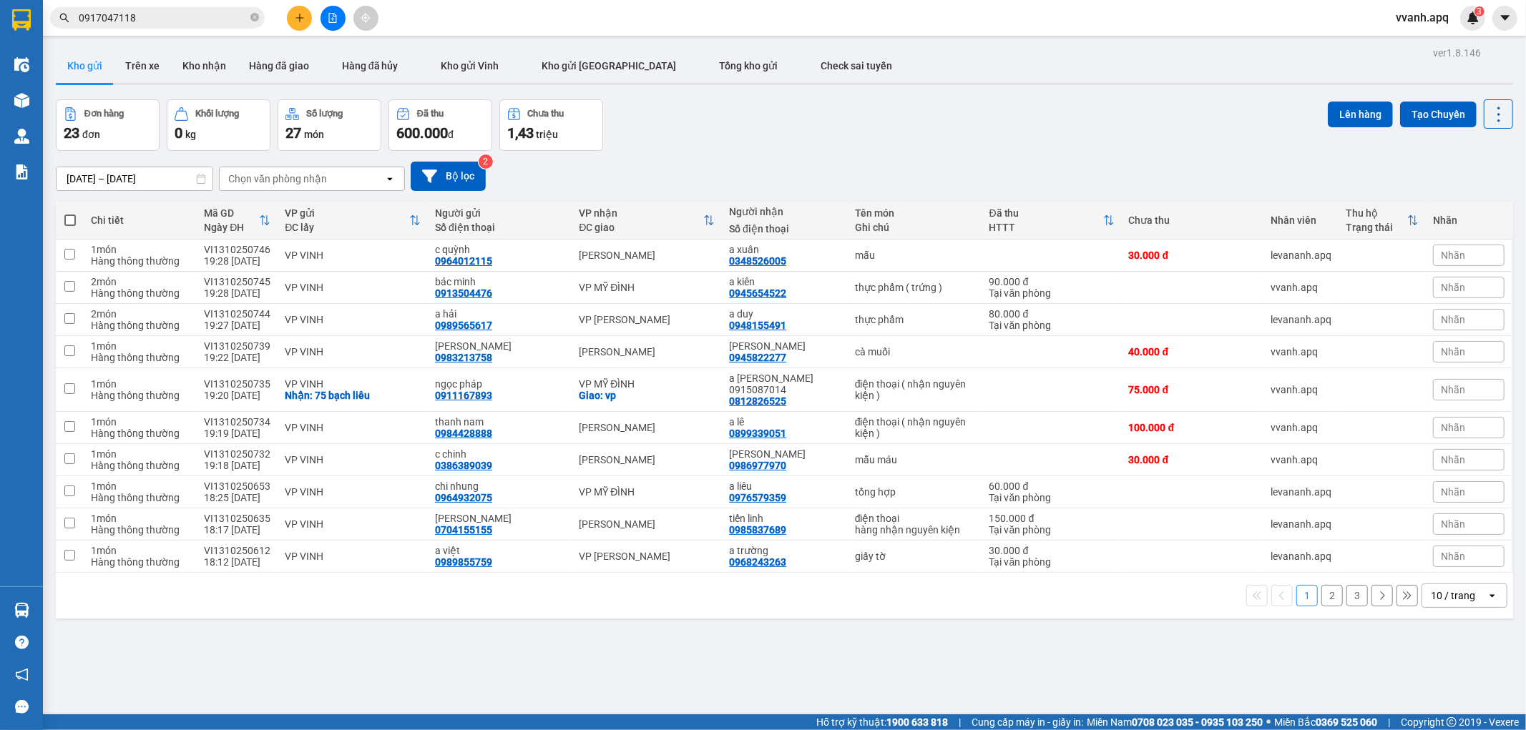
click at [975, 119] on div "Đơn hàng 23 đơn Khối lượng 0 kg Số lượng 27 món Đã thu 600.000 đ Chưa thu 1,43 …" at bounding box center [784, 125] width 1457 height 52
click at [1419, 295] on button at bounding box center [1429, 287] width 20 height 25
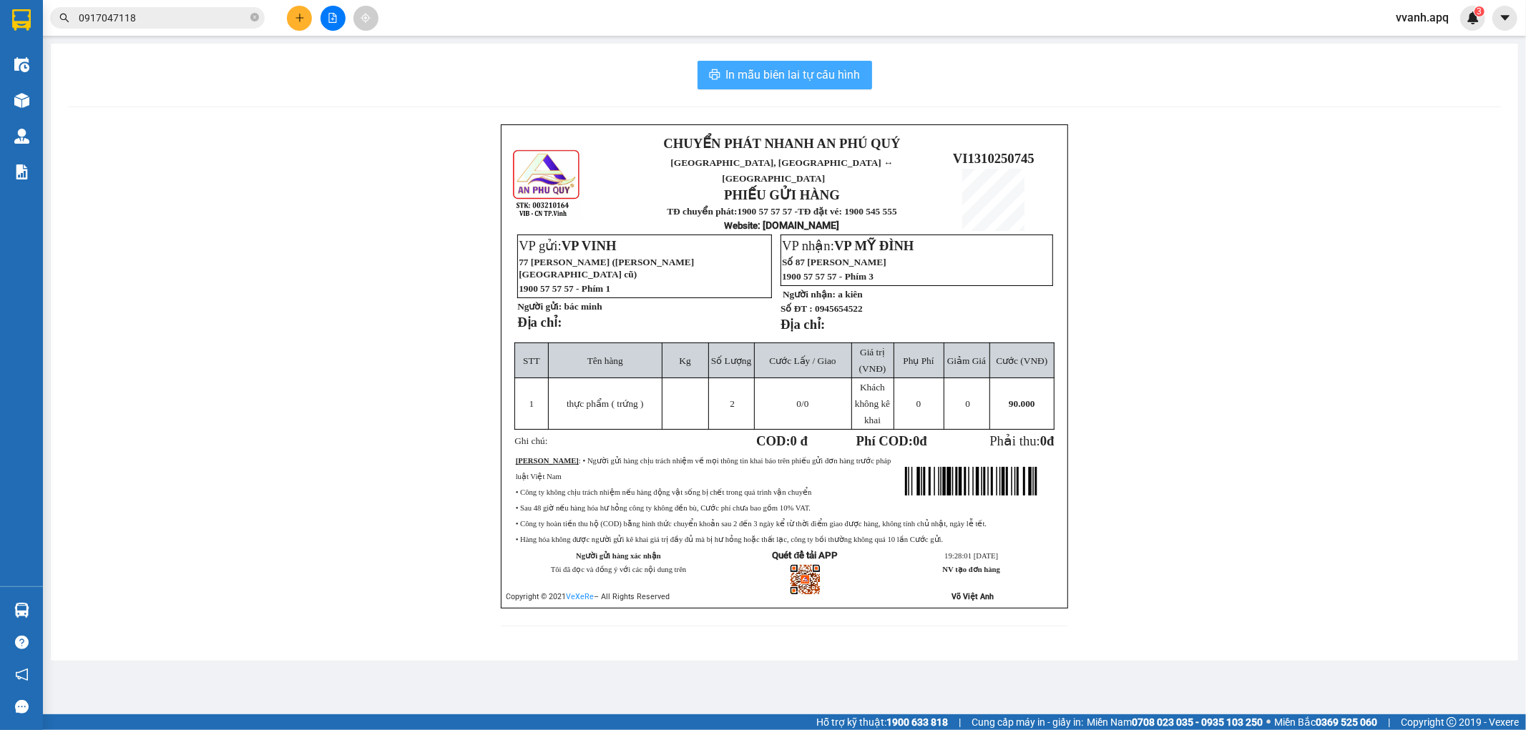
click at [782, 88] on button "In mẫu biên lai tự cấu hình" at bounding box center [784, 75] width 175 height 29
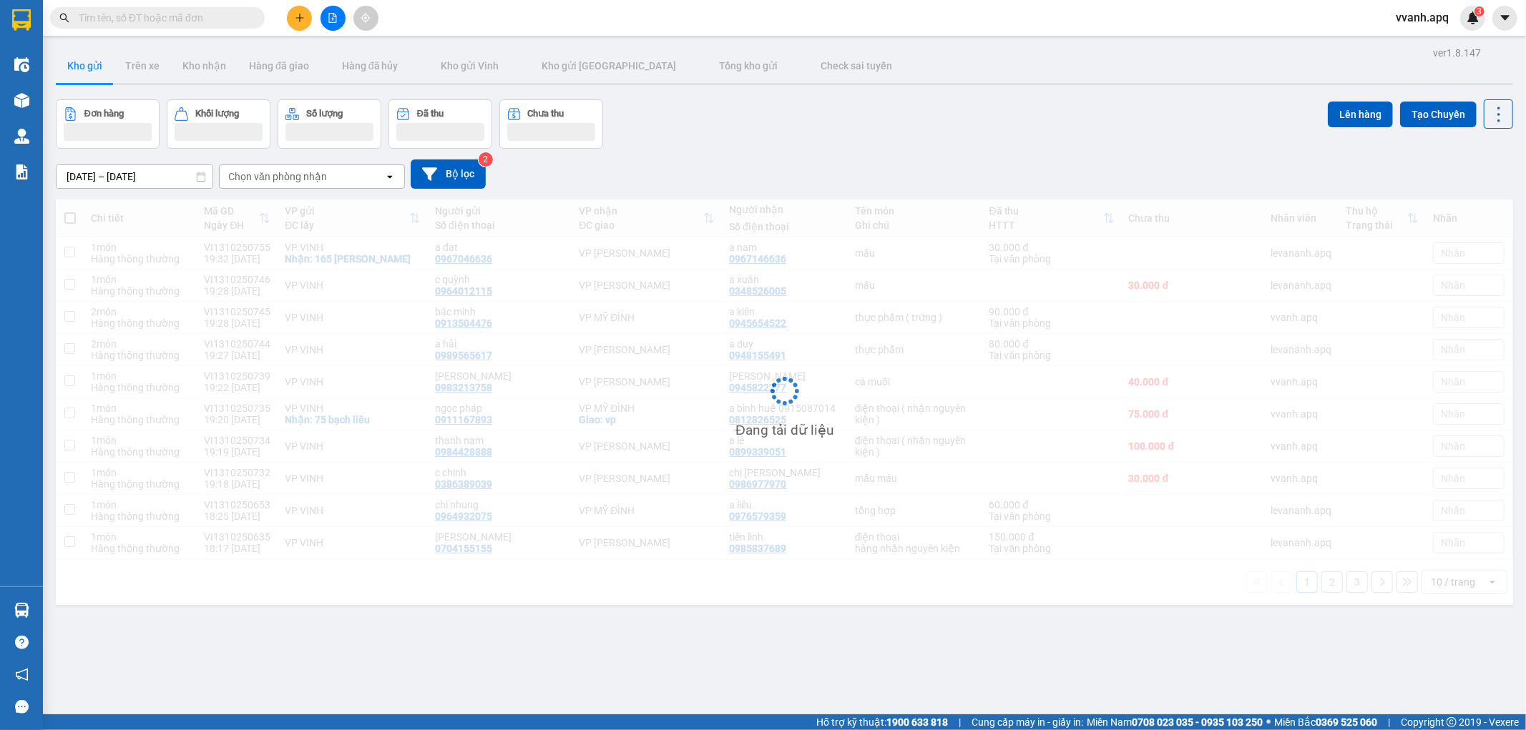
click at [1410, 18] on span "vvanh.apq" at bounding box center [1422, 18] width 76 height 18
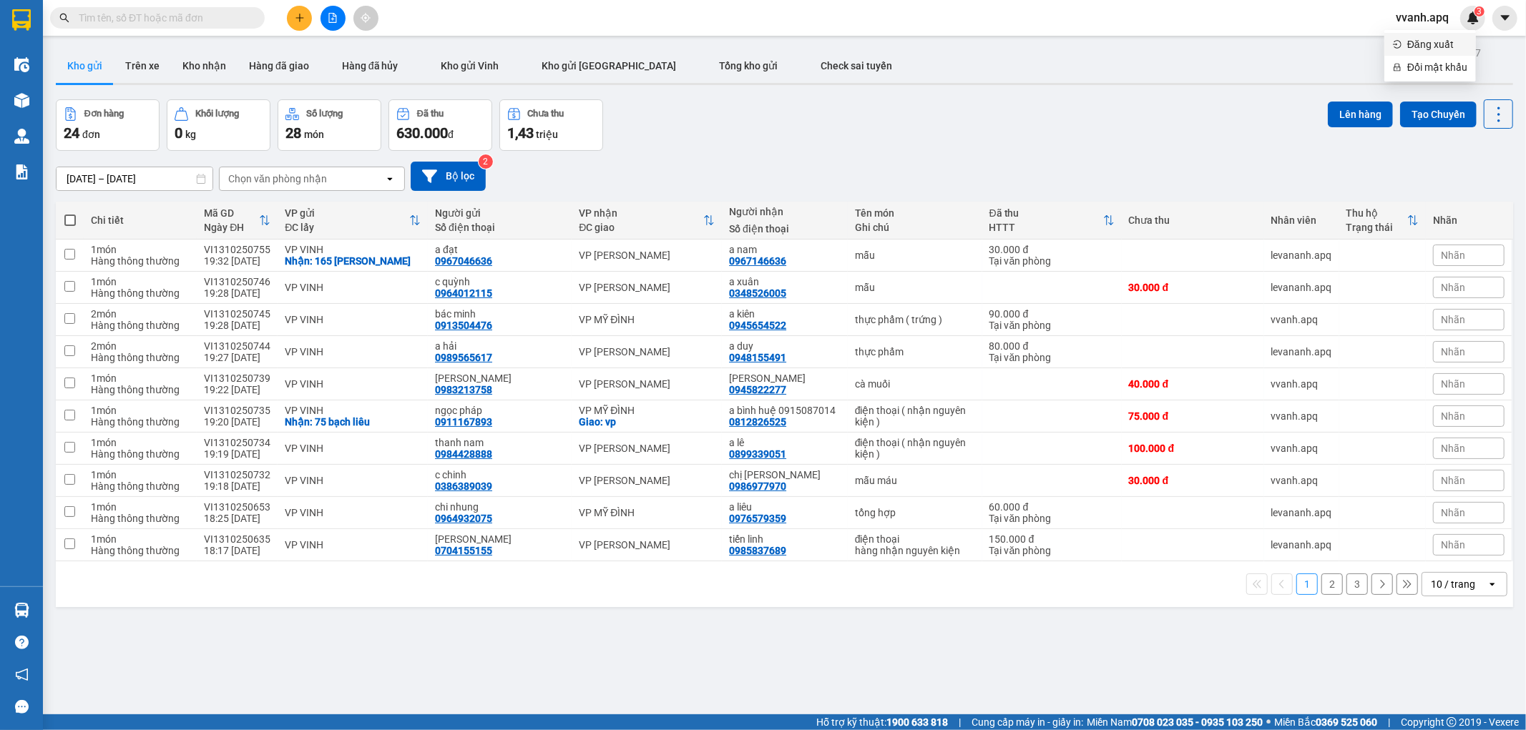
click at [1421, 37] on span "Đăng xuất" at bounding box center [1437, 44] width 60 height 16
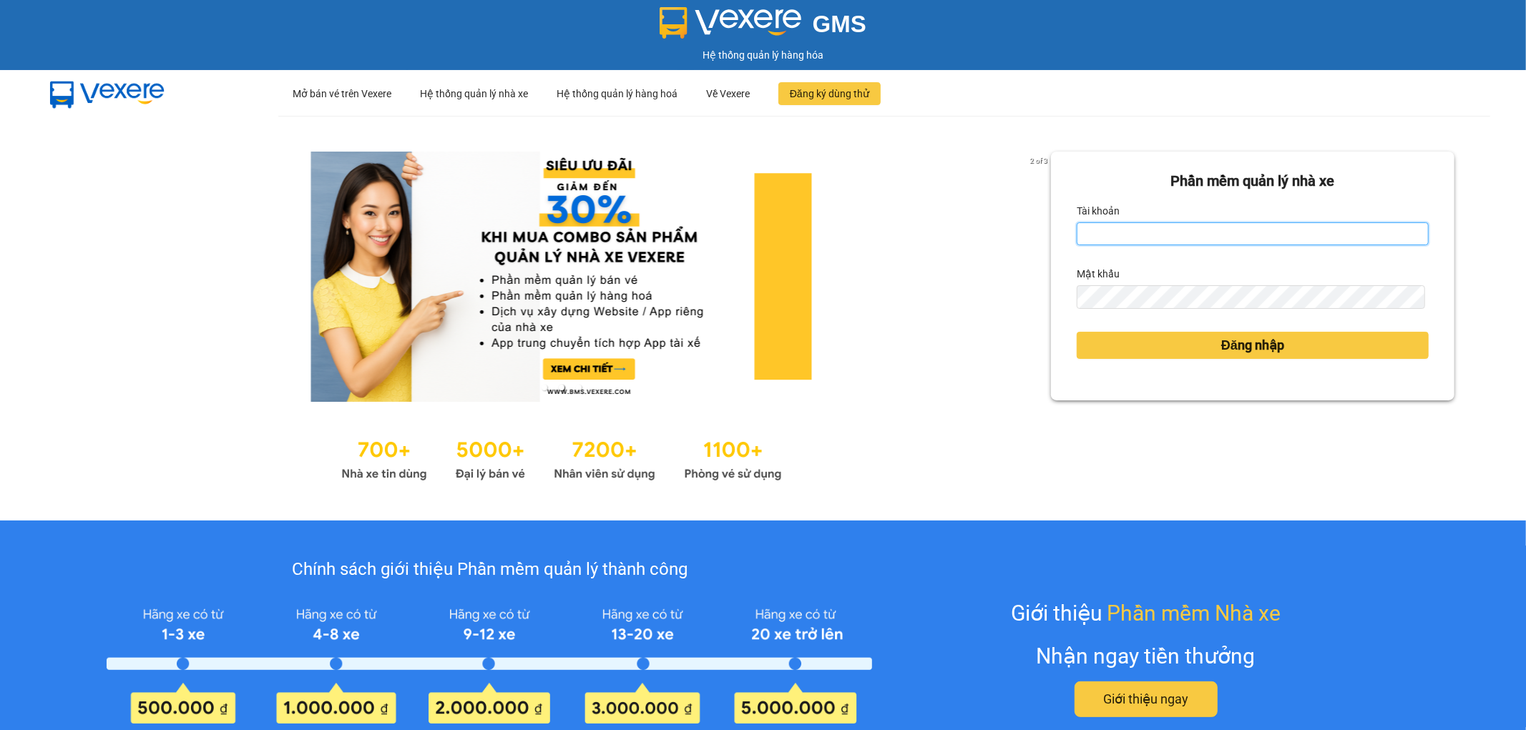
click at [1184, 238] on input "Tài khoản" at bounding box center [1253, 233] width 352 height 23
type input "tronghoang.apq"
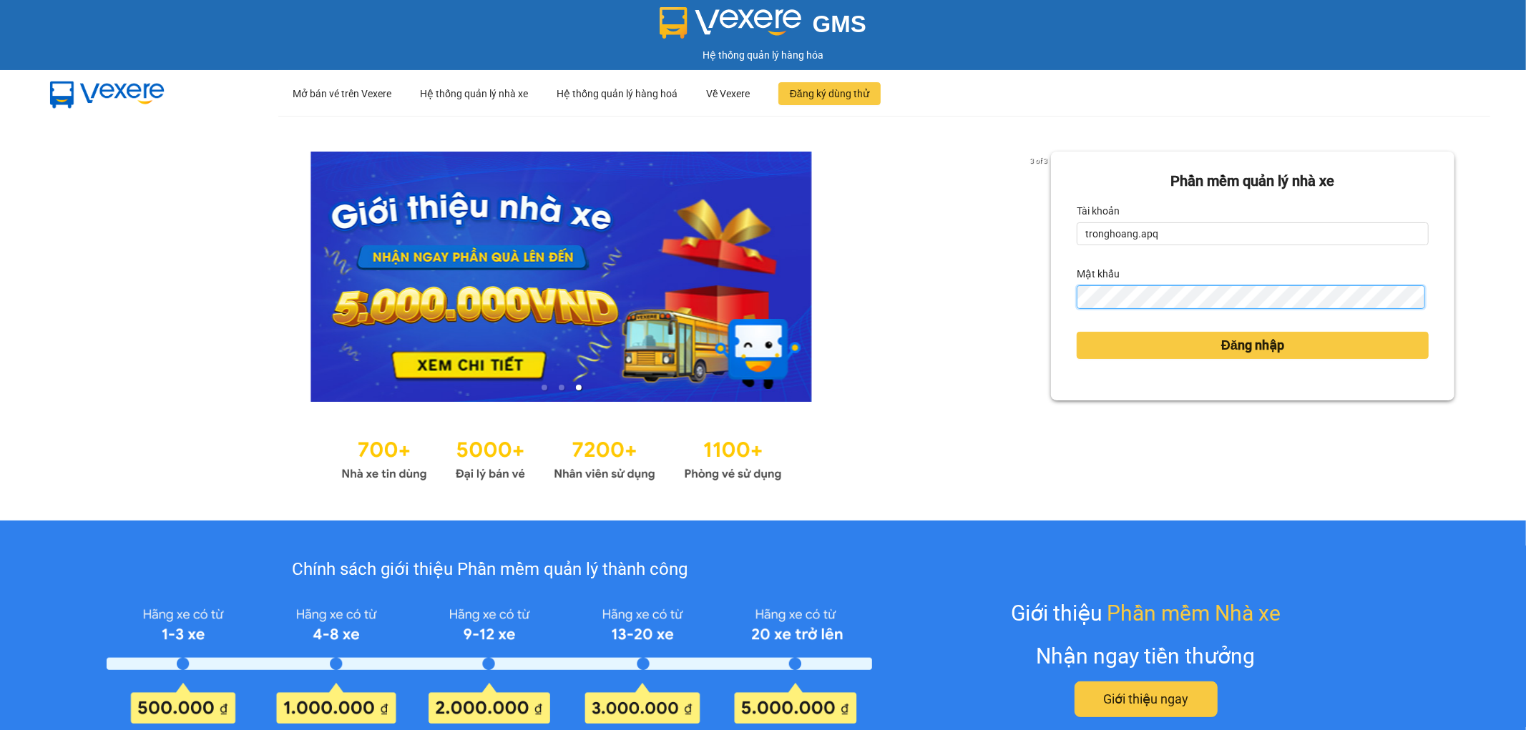
click at [1077, 332] on button "Đăng nhập" at bounding box center [1253, 345] width 352 height 27
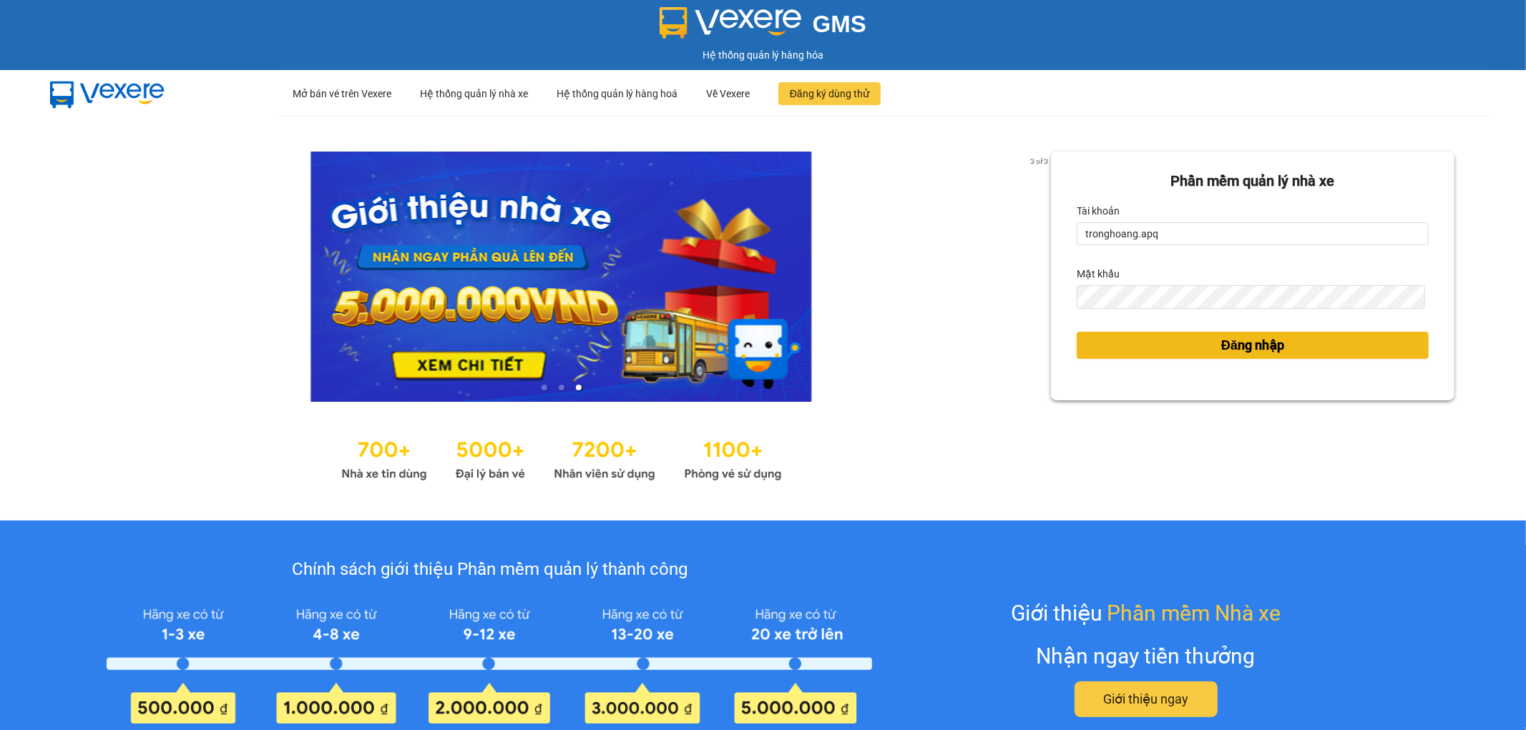
click at [1190, 348] on button "Đăng nhập" at bounding box center [1253, 345] width 352 height 27
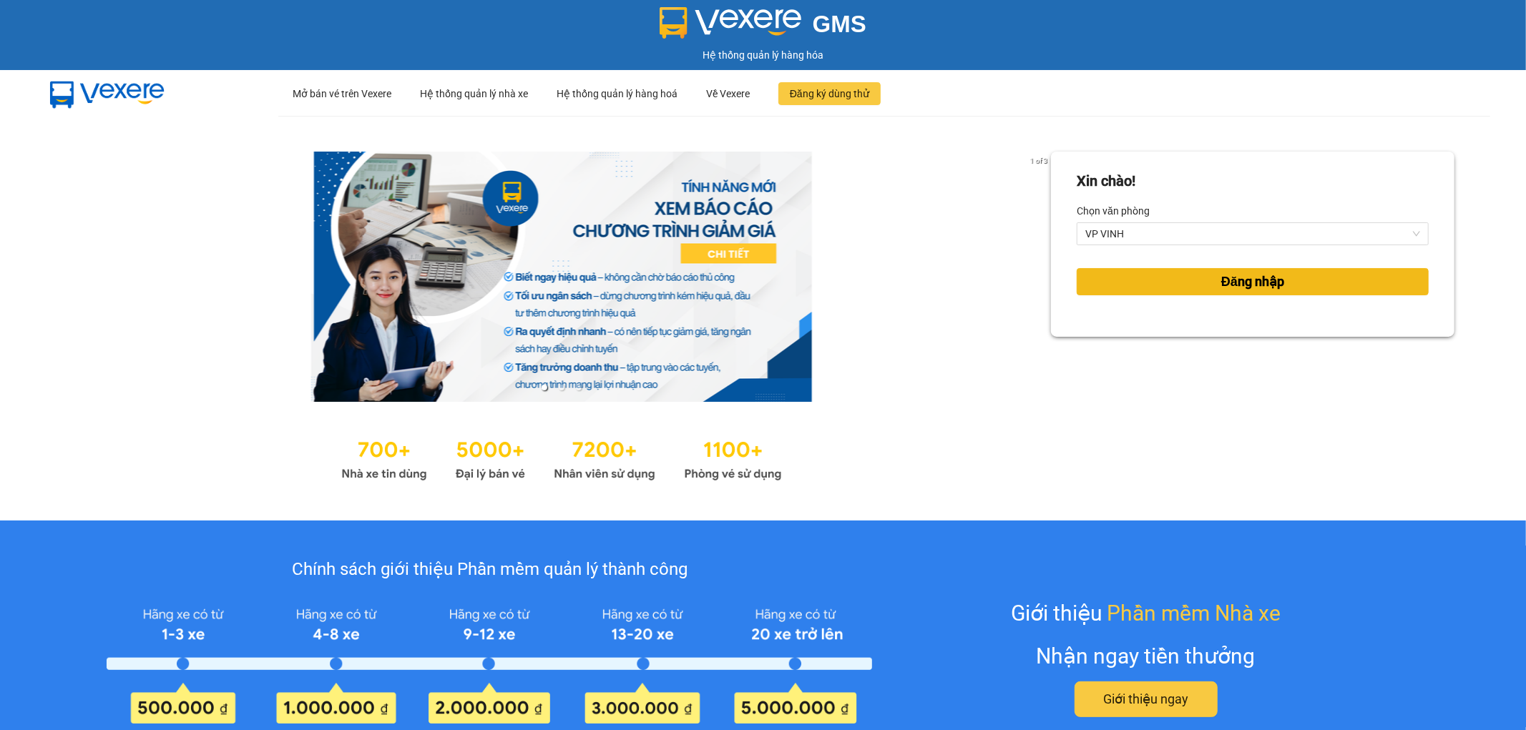
click at [1204, 291] on button "Đăng nhập" at bounding box center [1253, 281] width 352 height 27
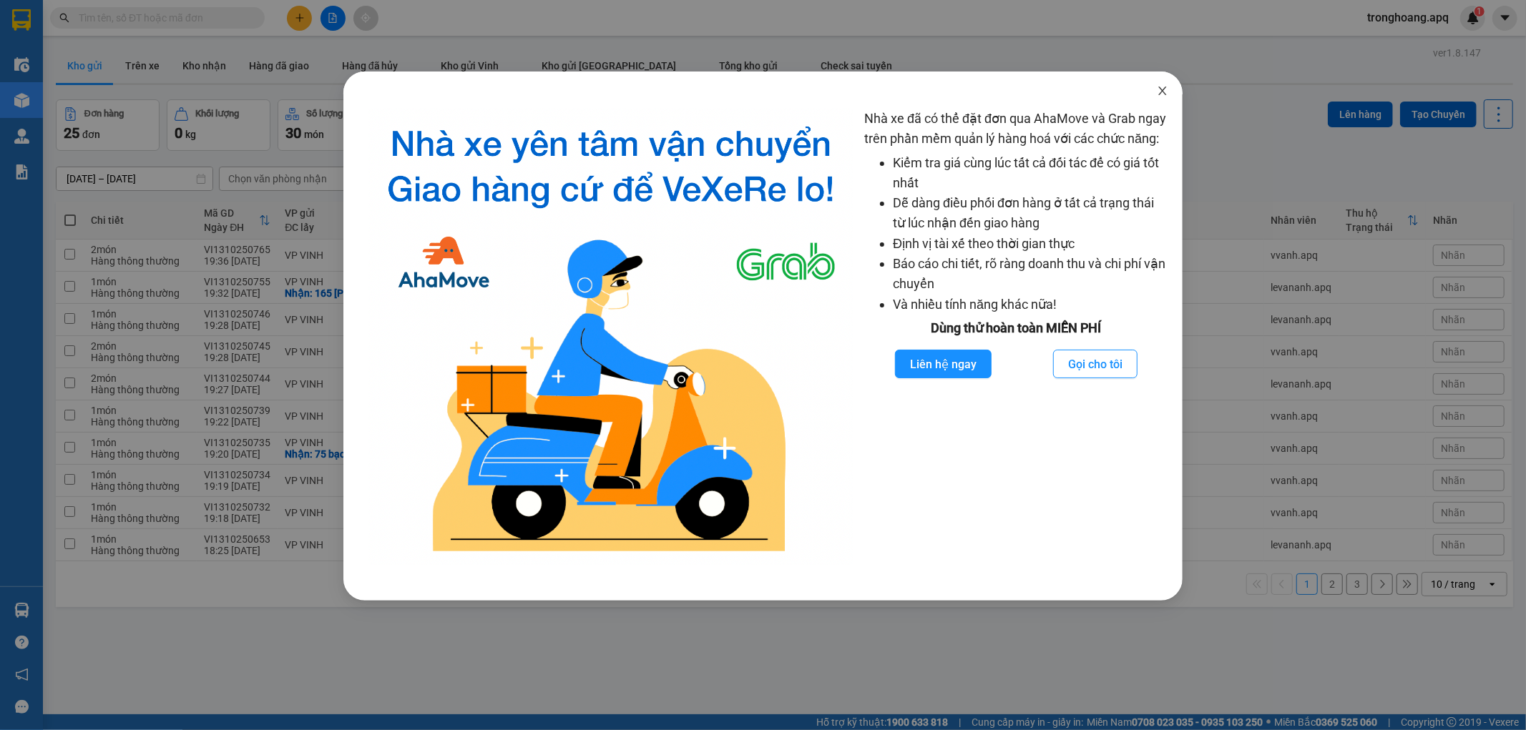
click at [1164, 102] on span "Close" at bounding box center [1162, 92] width 40 height 40
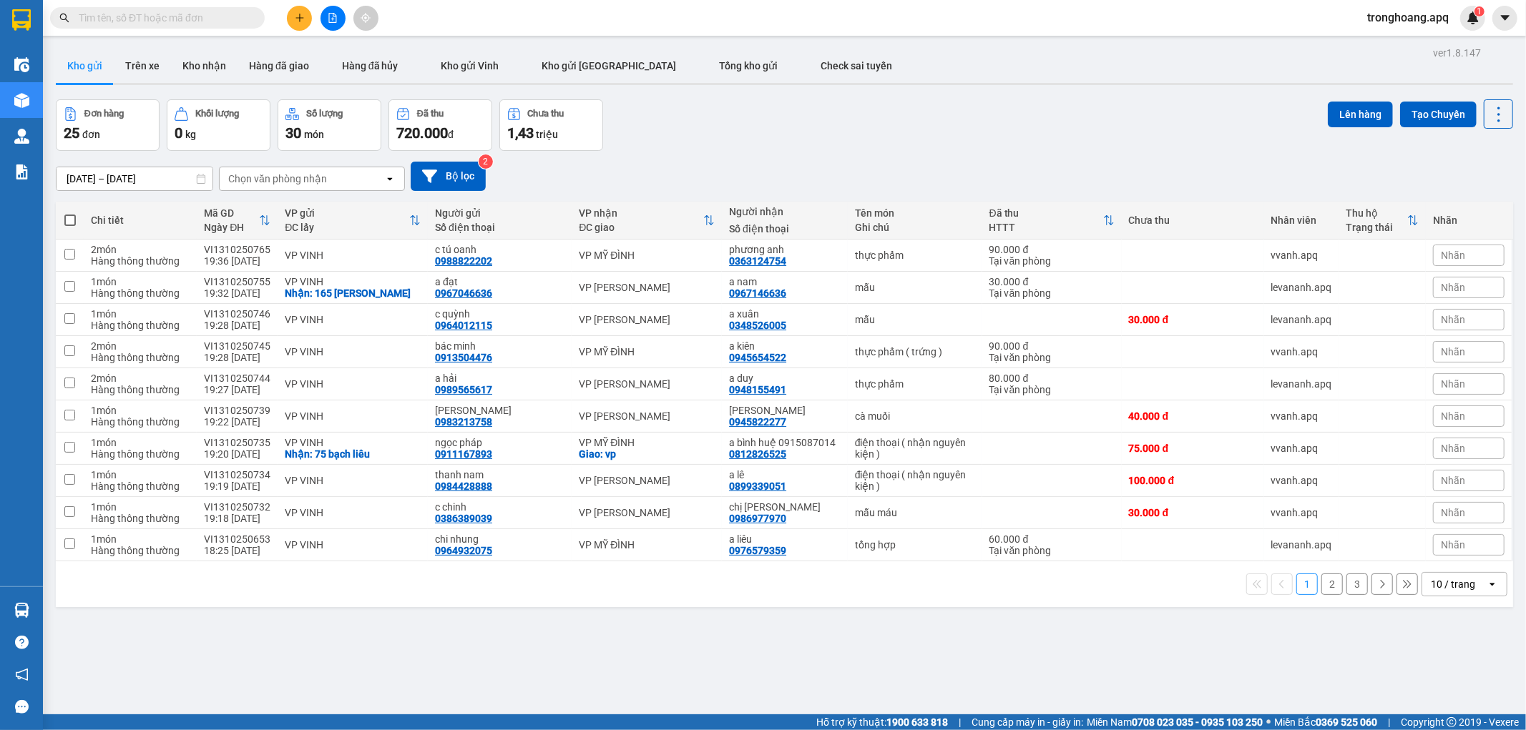
click at [335, 22] on icon "file-add" at bounding box center [333, 18] width 8 height 10
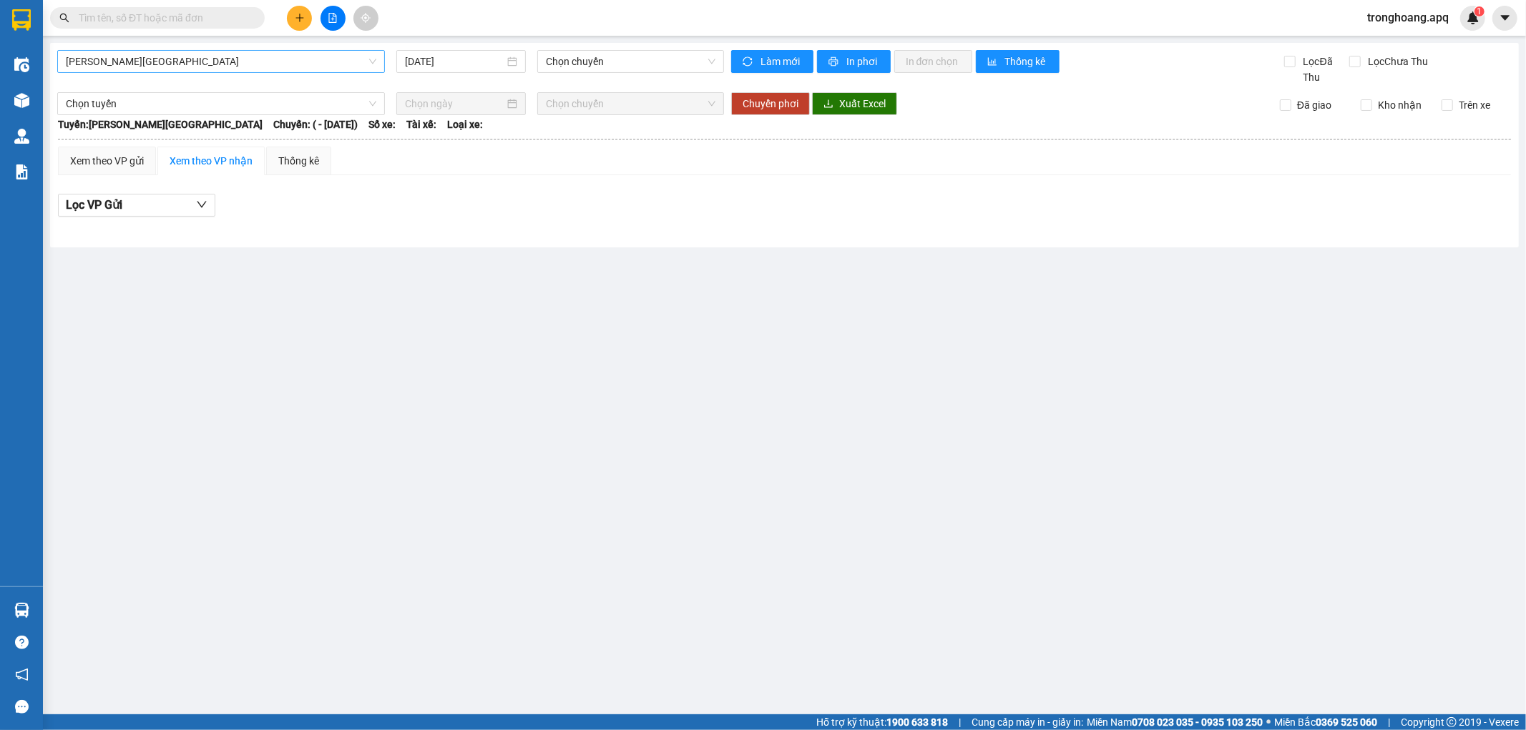
click at [238, 68] on span "[PERSON_NAME][GEOGRAPHIC_DATA]" at bounding box center [221, 61] width 310 height 21
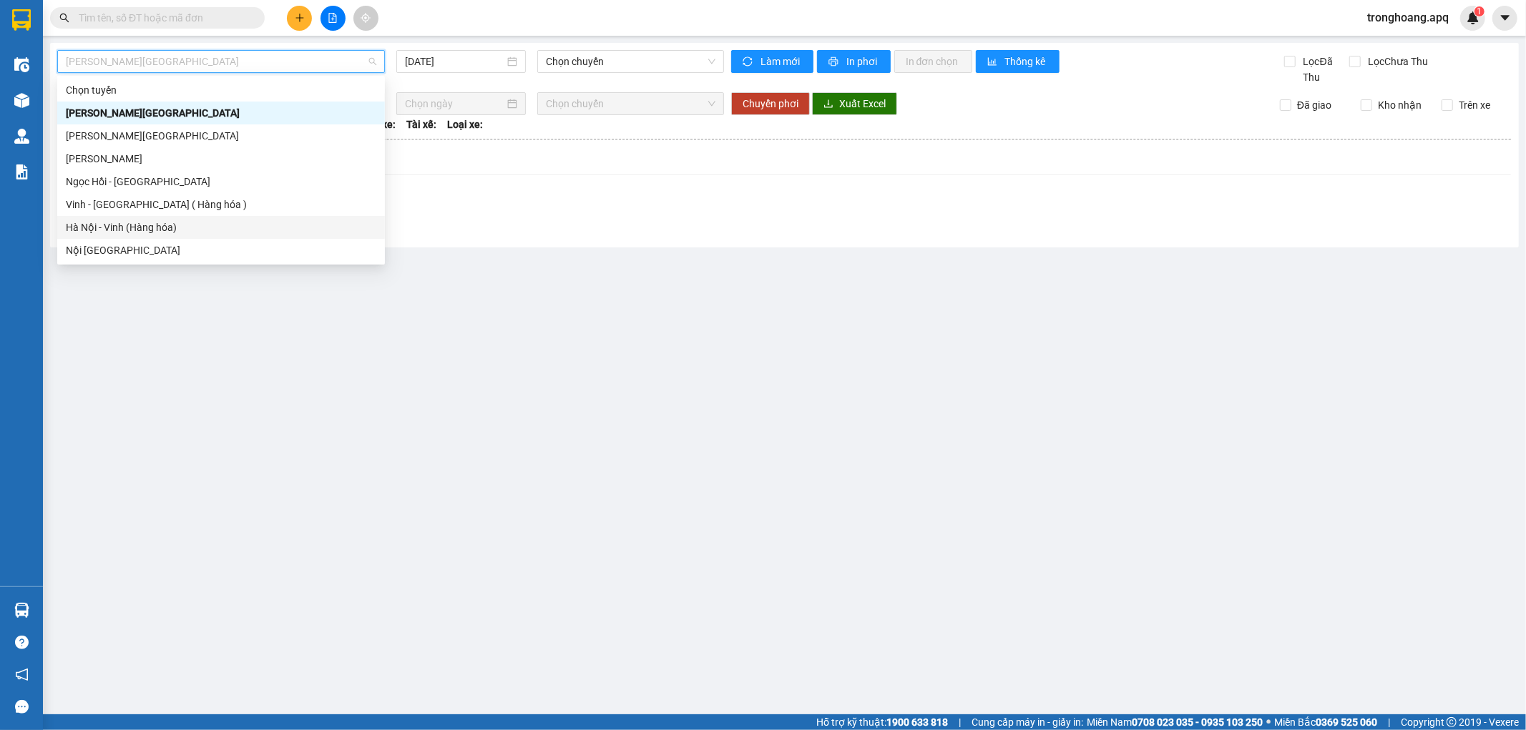
click at [177, 218] on div "Hà Nội - Vinh (Hàng hóa)" at bounding box center [221, 227] width 328 height 23
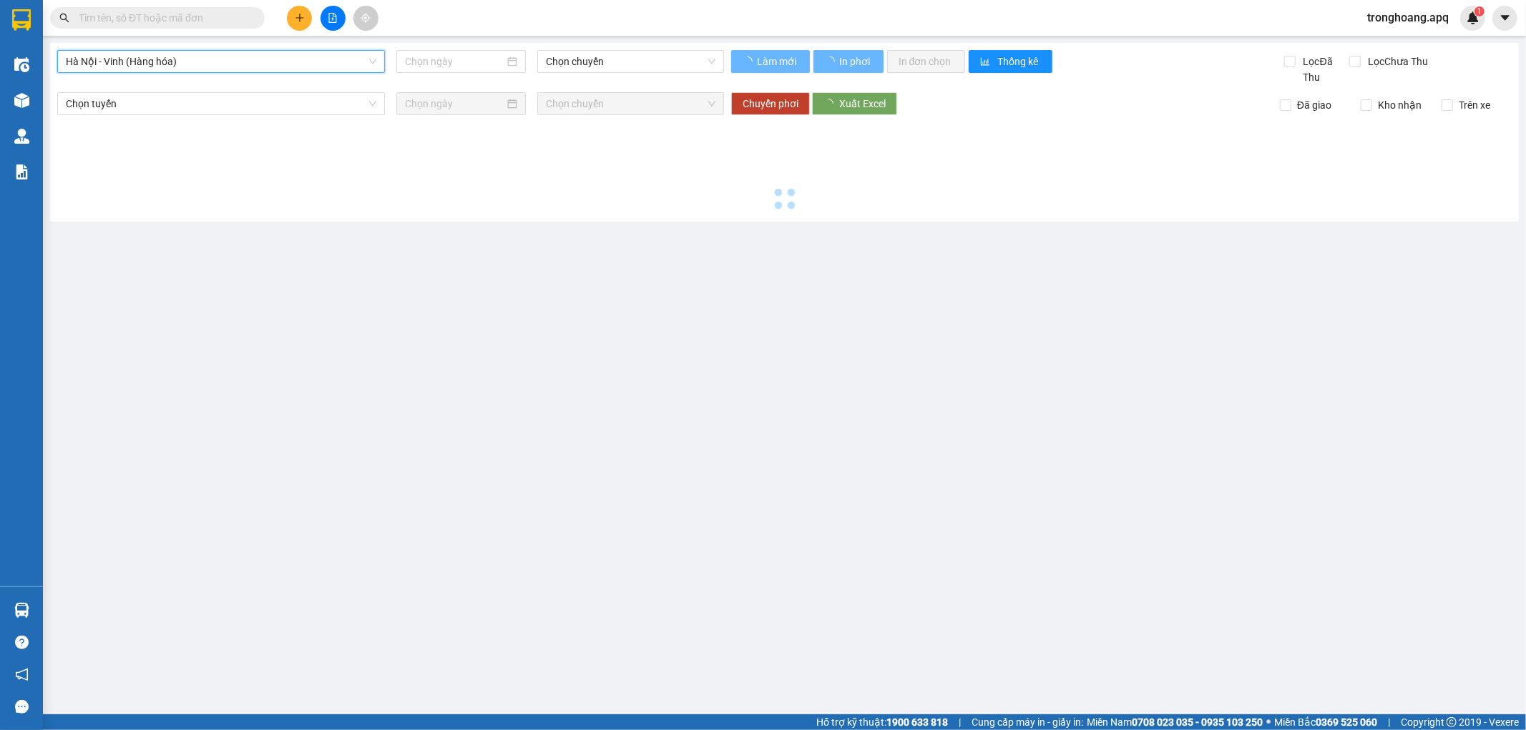
type input "[DATE]"
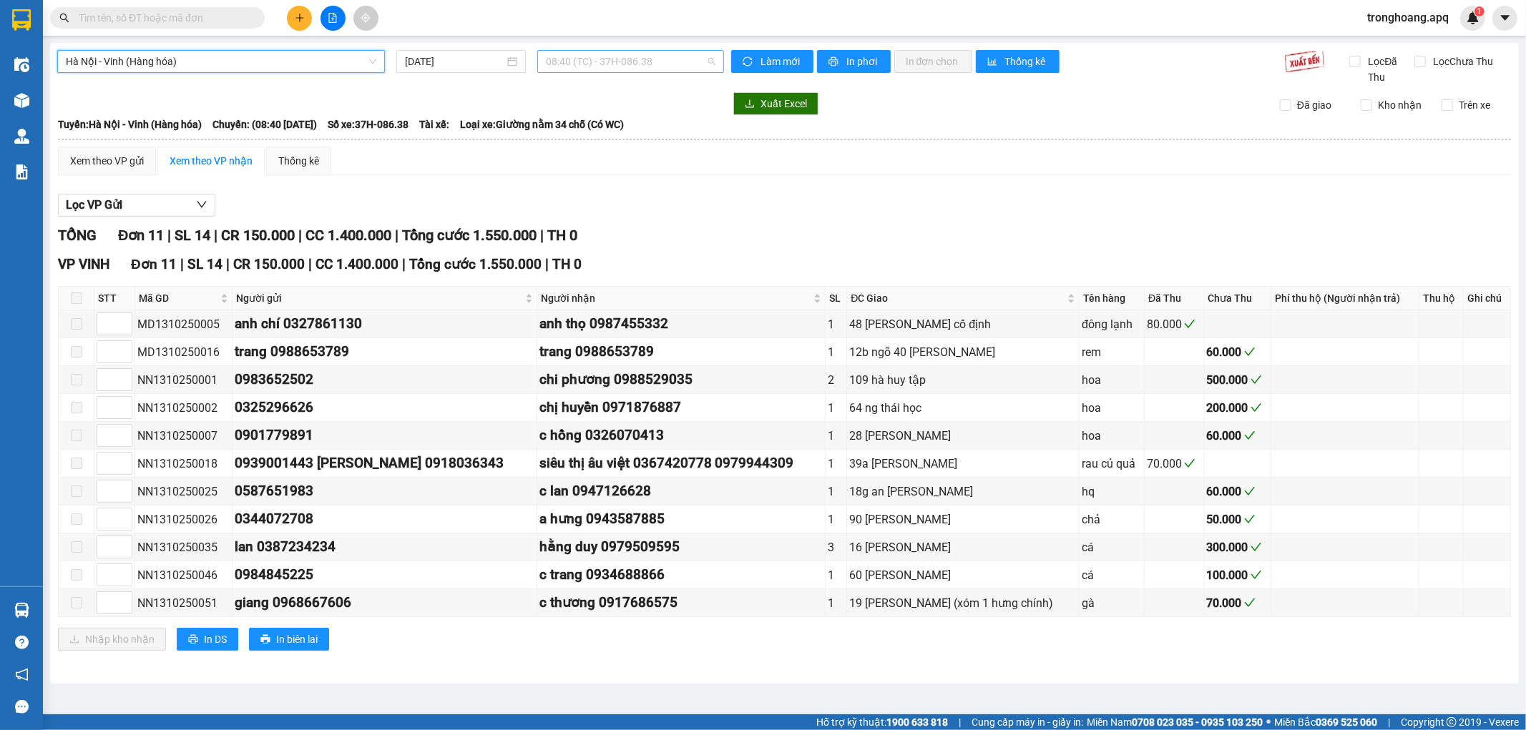
click at [583, 59] on span "08:40 (TC) - 37H-086.38" at bounding box center [630, 61] width 169 height 21
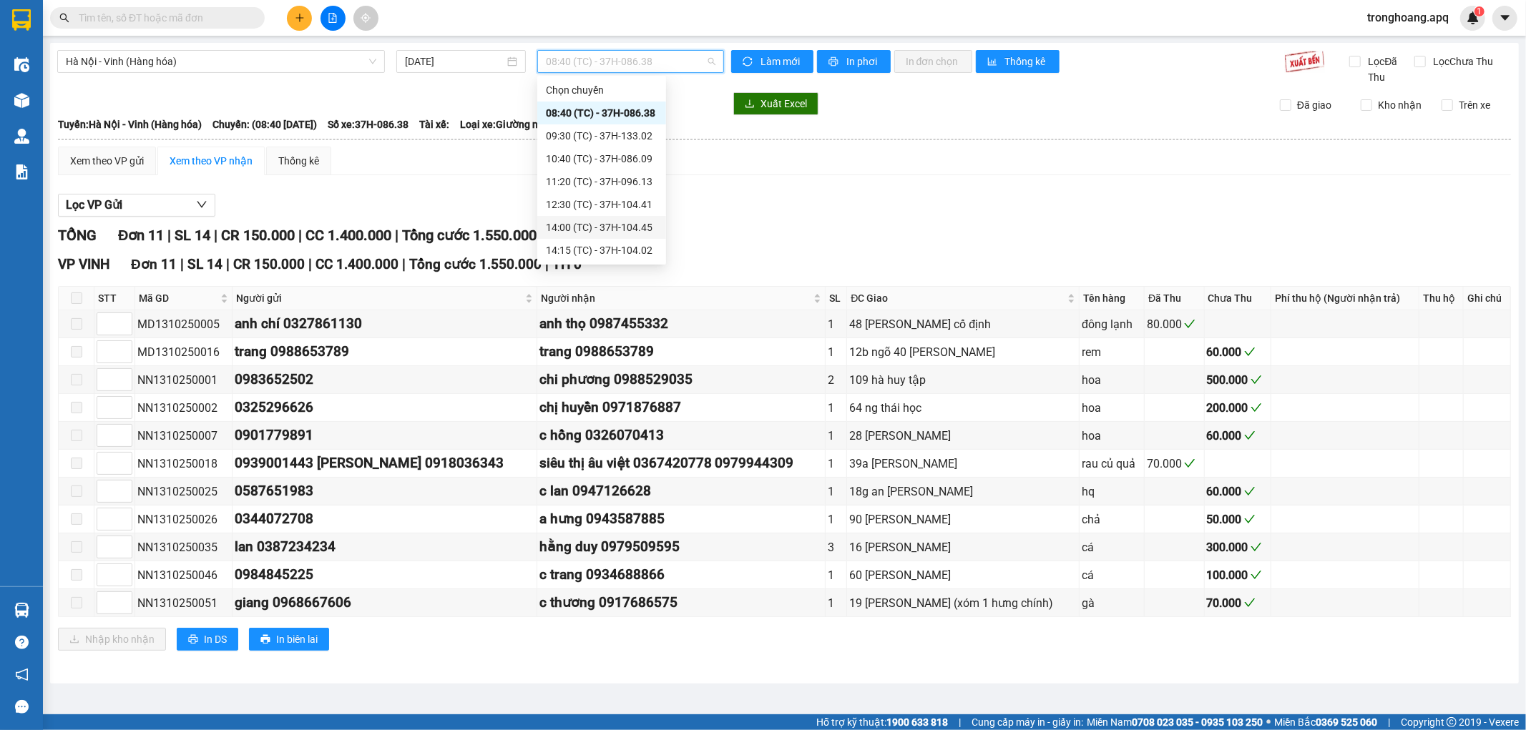
scroll to position [160, 0]
click at [620, 110] on div "15:30 (TC) - 37H-133.03" at bounding box center [602, 113] width 112 height 16
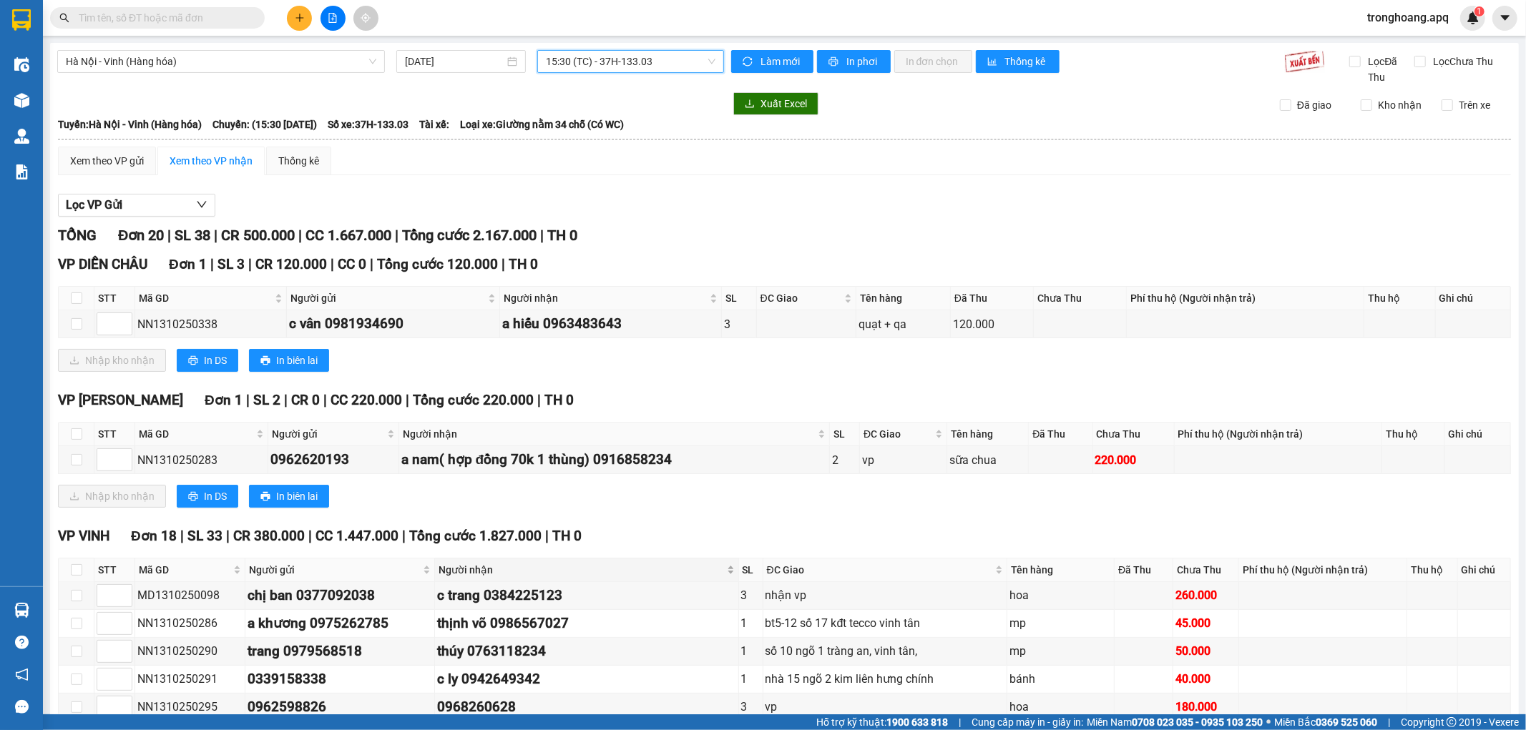
scroll to position [79, 0]
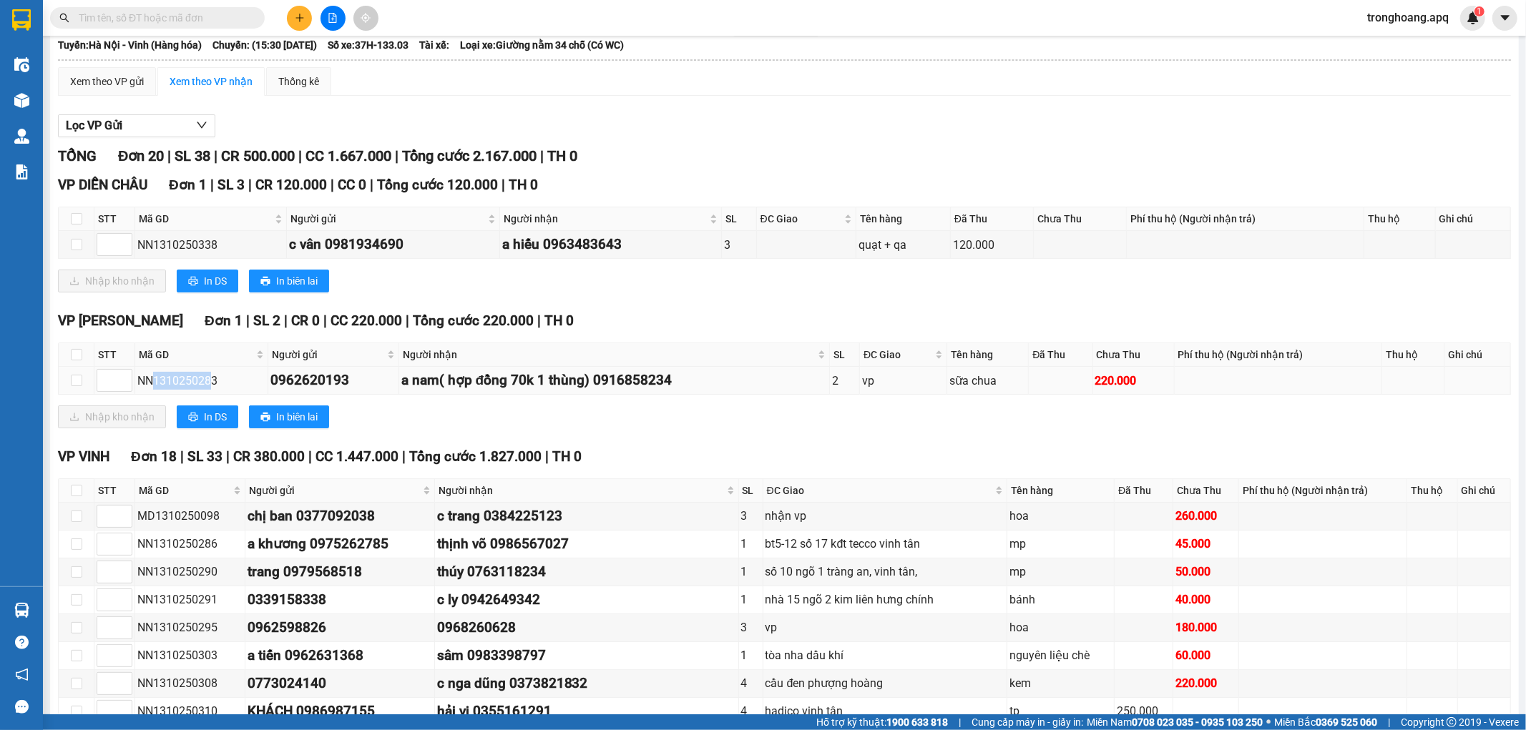
drag, startPoint x: 152, startPoint y: 377, endPoint x: 210, endPoint y: 380, distance: 58.0
click at [210, 380] on div "NN1310250283" at bounding box center [201, 381] width 128 height 18
drag, startPoint x: 155, startPoint y: 381, endPoint x: 215, endPoint y: 376, distance: 60.3
click at [215, 376] on div "NN1310250283" at bounding box center [201, 381] width 128 height 18
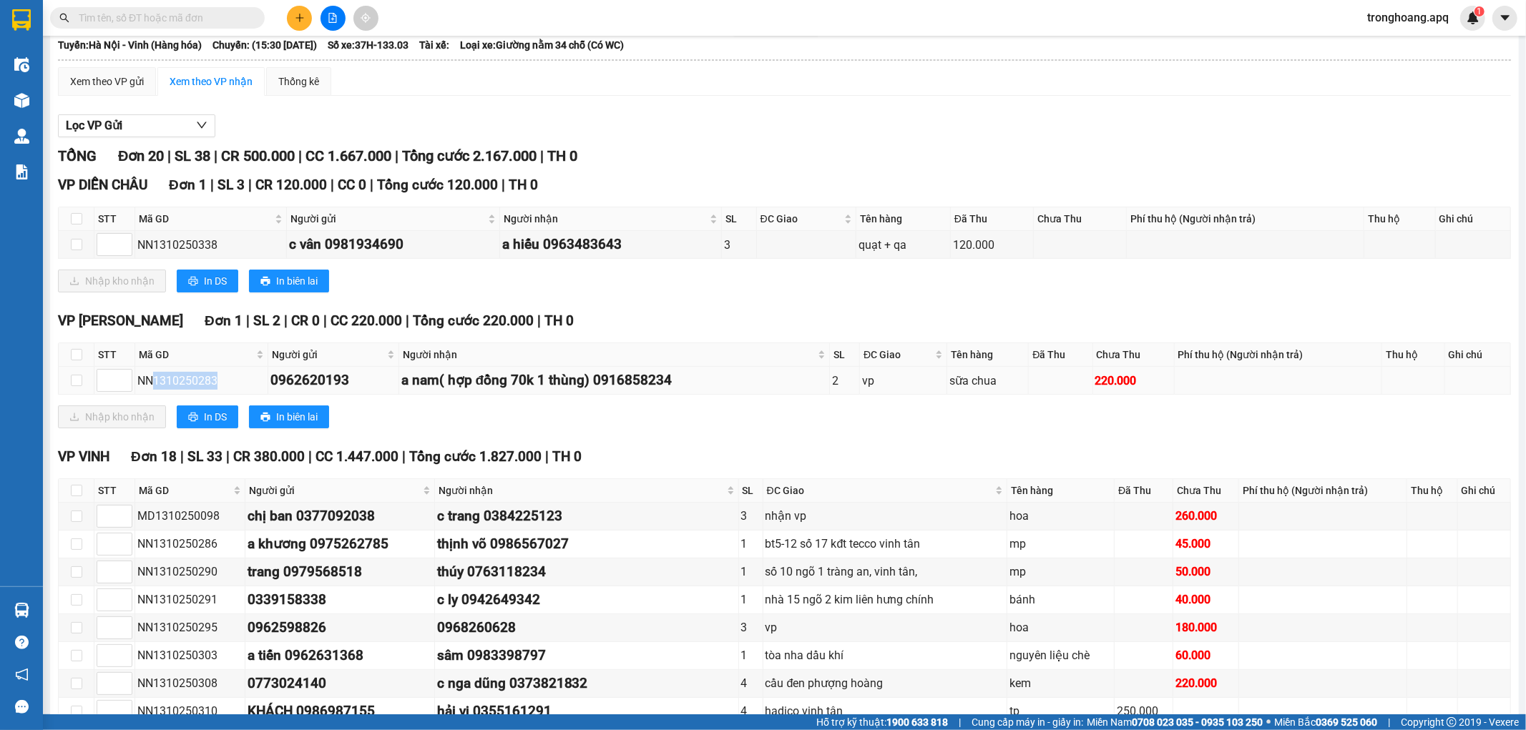
click at [205, 376] on div "NN1310250283" at bounding box center [201, 381] width 128 height 18
drag, startPoint x: 153, startPoint y: 379, endPoint x: 225, endPoint y: 379, distance: 71.5
click at [225, 379] on div "NN1310250283" at bounding box center [201, 381] width 128 height 18
click at [198, 376] on div "NN1310250283" at bounding box center [201, 381] width 128 height 18
drag, startPoint x: 152, startPoint y: 381, endPoint x: 222, endPoint y: 381, distance: 70.1
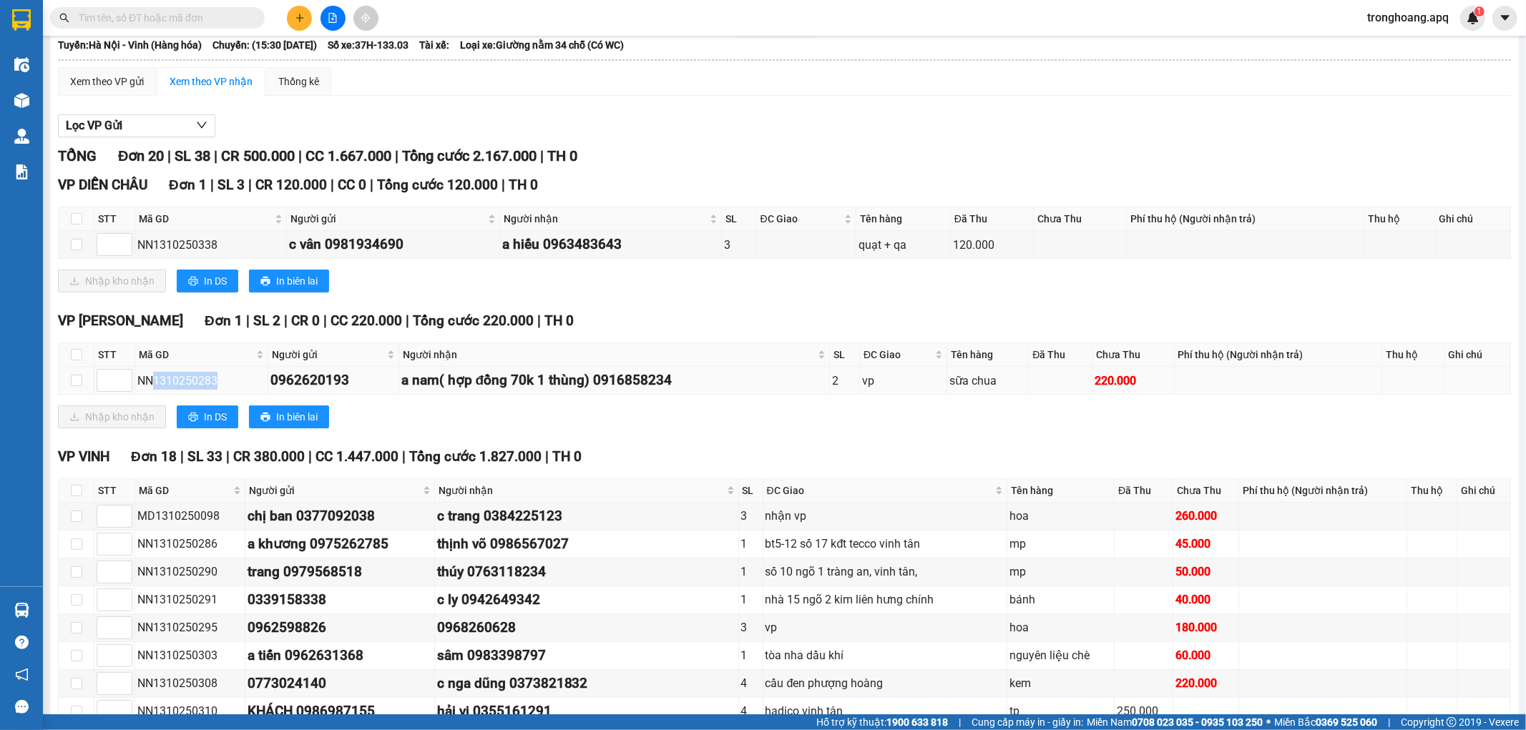
click at [222, 381] on div "NN1310250283" at bounding box center [201, 381] width 128 height 18
click at [187, 380] on div "NN1310250283" at bounding box center [201, 381] width 128 height 18
drag, startPoint x: 153, startPoint y: 380, endPoint x: 223, endPoint y: 379, distance: 70.1
click at [223, 379] on div "NN1310250283" at bounding box center [201, 381] width 128 height 18
click at [195, 380] on div "NN1310250283" at bounding box center [201, 381] width 128 height 18
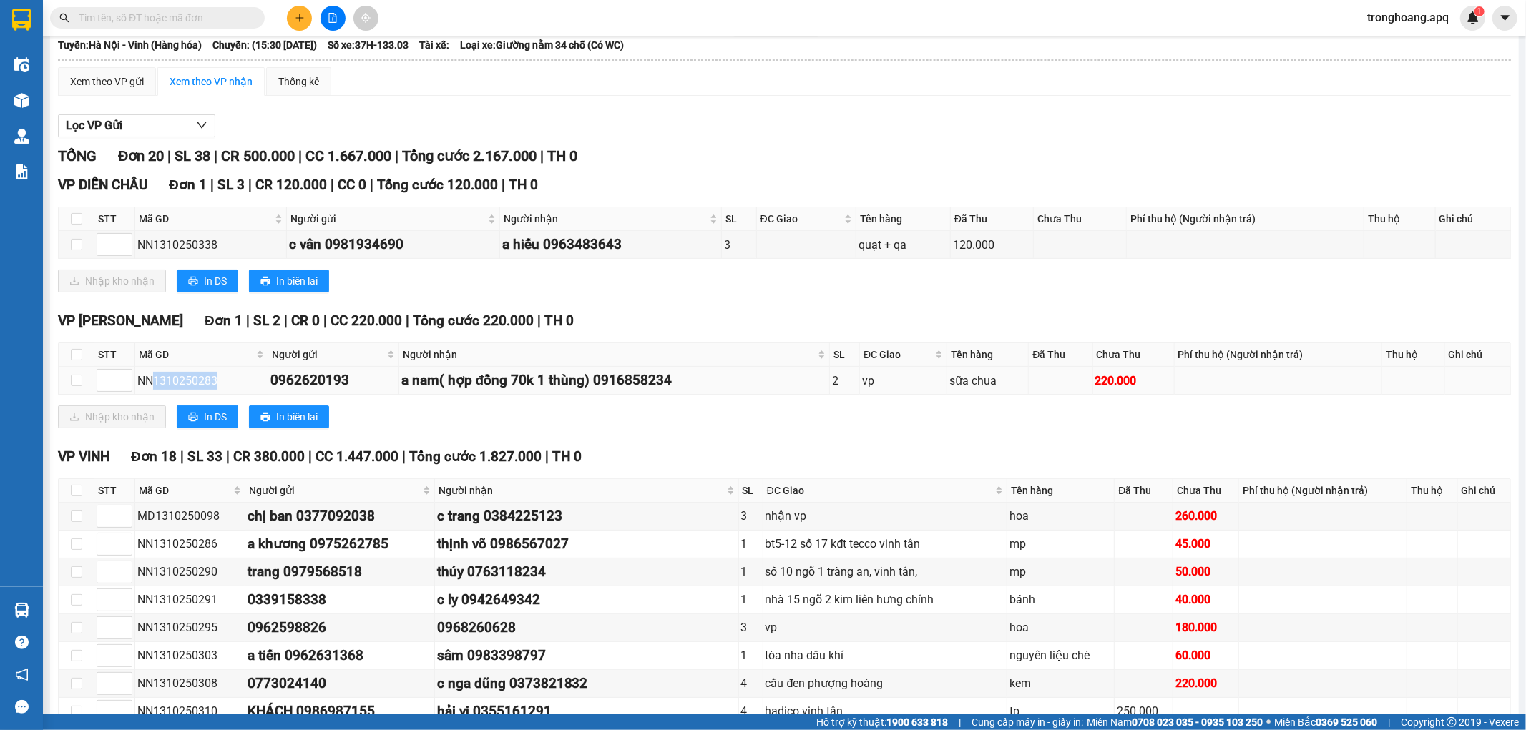
drag, startPoint x: 154, startPoint y: 379, endPoint x: 216, endPoint y: 378, distance: 62.3
click at [216, 378] on div "NN1310250283" at bounding box center [201, 381] width 128 height 18
click at [201, 381] on div "NN1310250283" at bounding box center [201, 381] width 128 height 18
drag, startPoint x: 154, startPoint y: 381, endPoint x: 210, endPoint y: 375, distance: 56.9
click at [210, 375] on div "NN1310250283" at bounding box center [201, 381] width 128 height 18
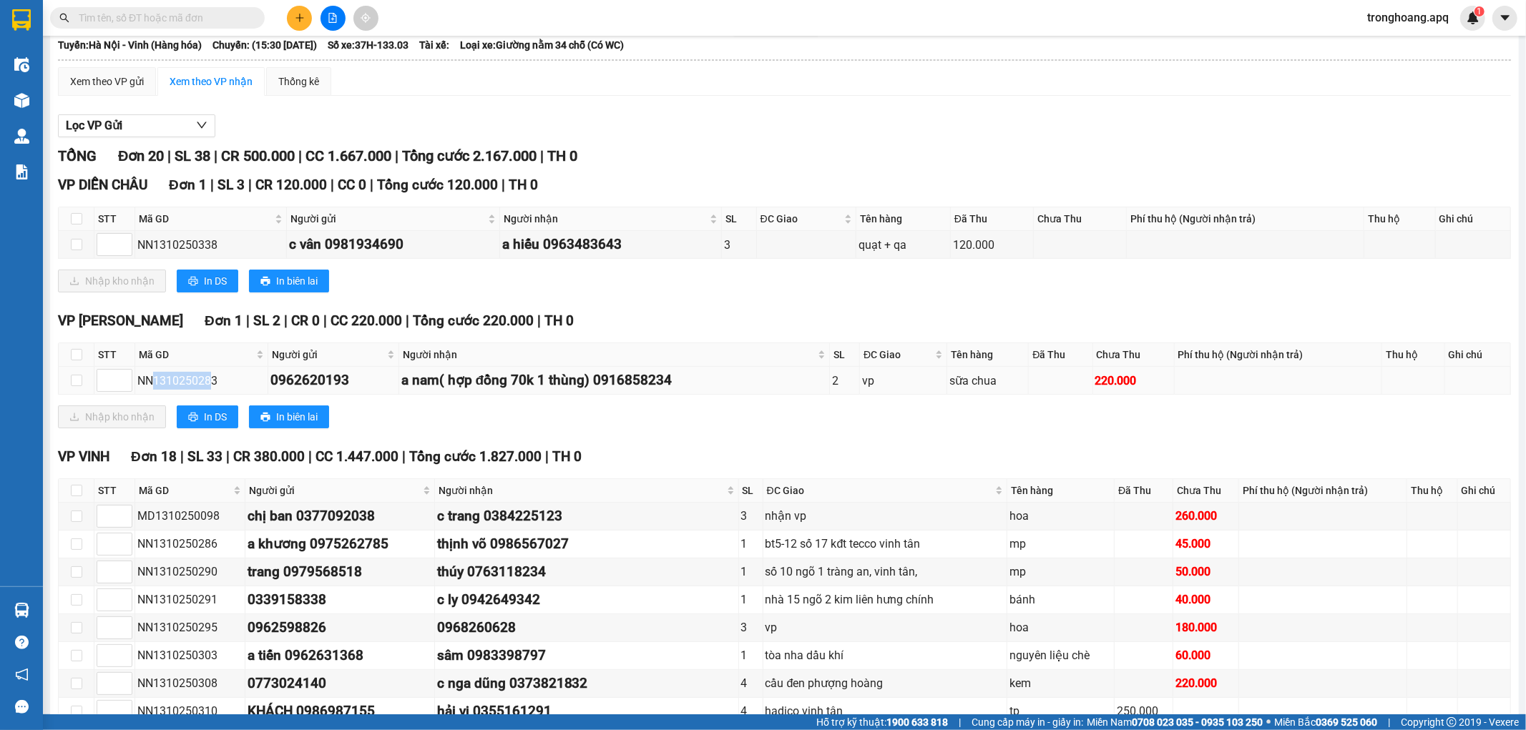
click at [195, 381] on div "NN1310250283" at bounding box center [201, 381] width 128 height 18
drag, startPoint x: 154, startPoint y: 381, endPoint x: 213, endPoint y: 381, distance: 59.4
click at [213, 381] on div "NN1310250283" at bounding box center [201, 381] width 128 height 18
drag, startPoint x: 151, startPoint y: 382, endPoint x: 215, endPoint y: 384, distance: 63.7
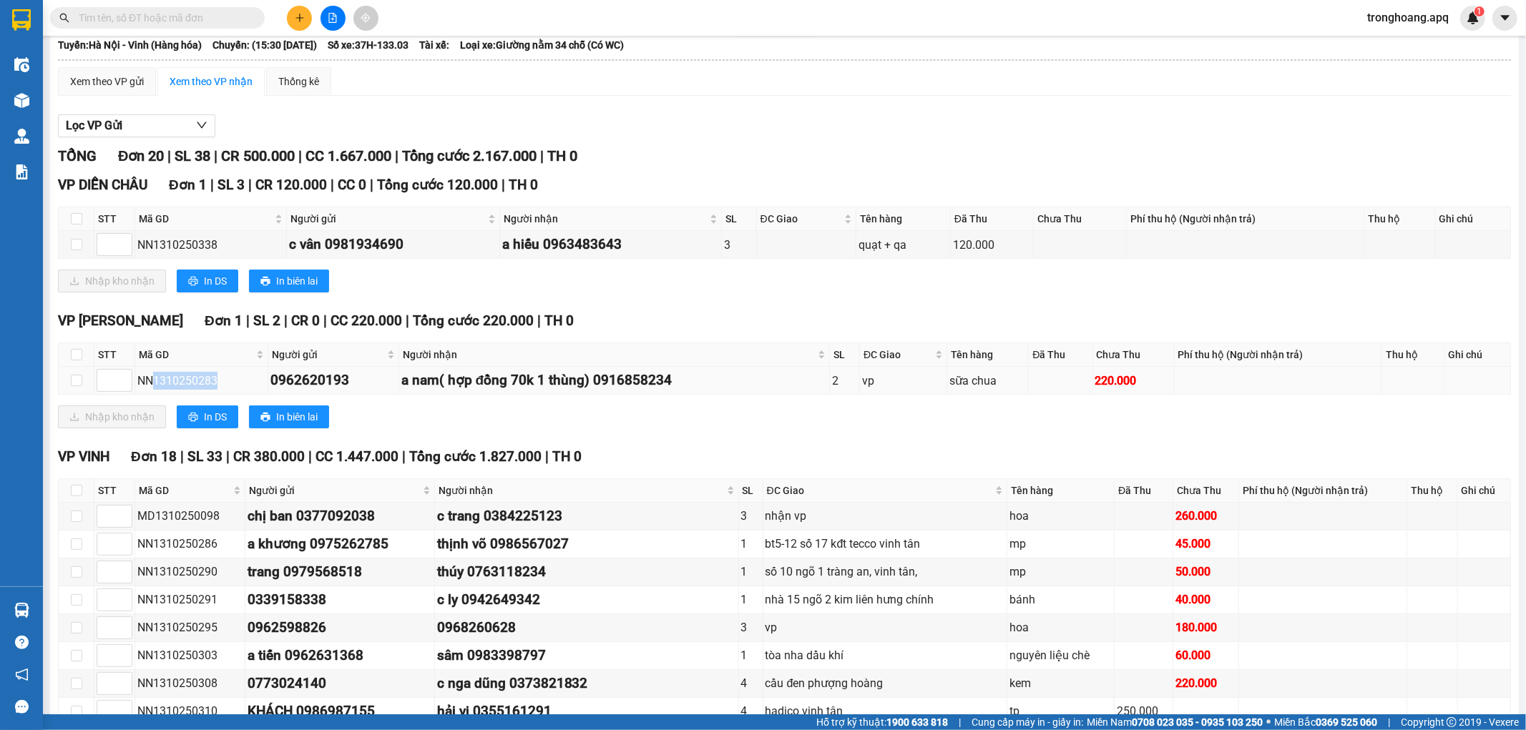
click at [215, 384] on div "NN1310250283" at bounding box center [201, 381] width 128 height 18
click at [215, 381] on div "NN1310250283" at bounding box center [201, 381] width 128 height 18
drag, startPoint x: 152, startPoint y: 381, endPoint x: 239, endPoint y: 381, distance: 86.6
click at [239, 381] on div "NN1310250283" at bounding box center [201, 381] width 128 height 18
click at [205, 381] on div "NN1310250283" at bounding box center [201, 381] width 128 height 18
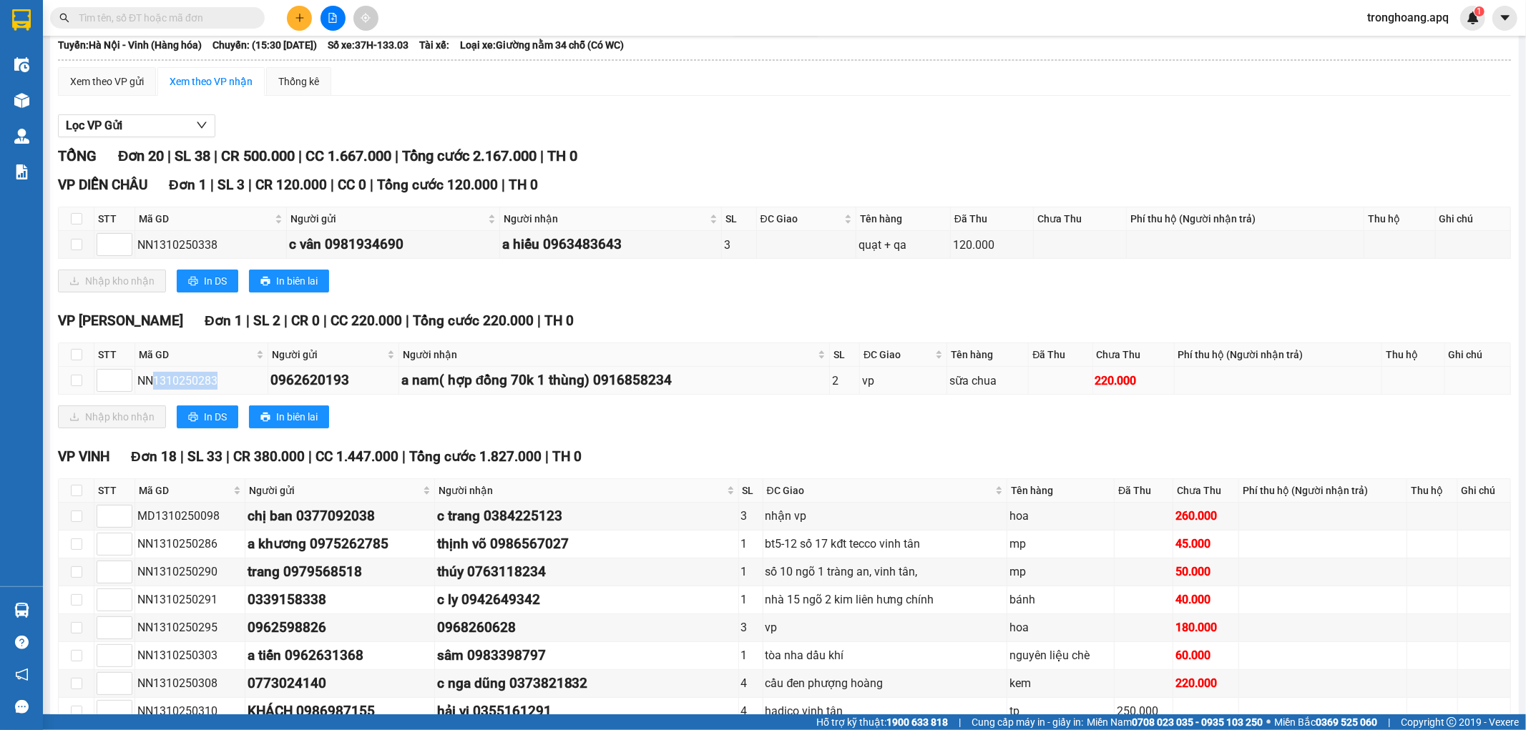
drag, startPoint x: 152, startPoint y: 380, endPoint x: 215, endPoint y: 380, distance: 63.0
click at [215, 380] on div "NN1310250283" at bounding box center [201, 381] width 128 height 18
click at [183, 382] on div "NN1310250283" at bounding box center [201, 381] width 128 height 18
drag, startPoint x: 154, startPoint y: 380, endPoint x: 234, endPoint y: 388, distance: 80.6
click at [234, 388] on div "NN1310250283" at bounding box center [201, 381] width 128 height 18
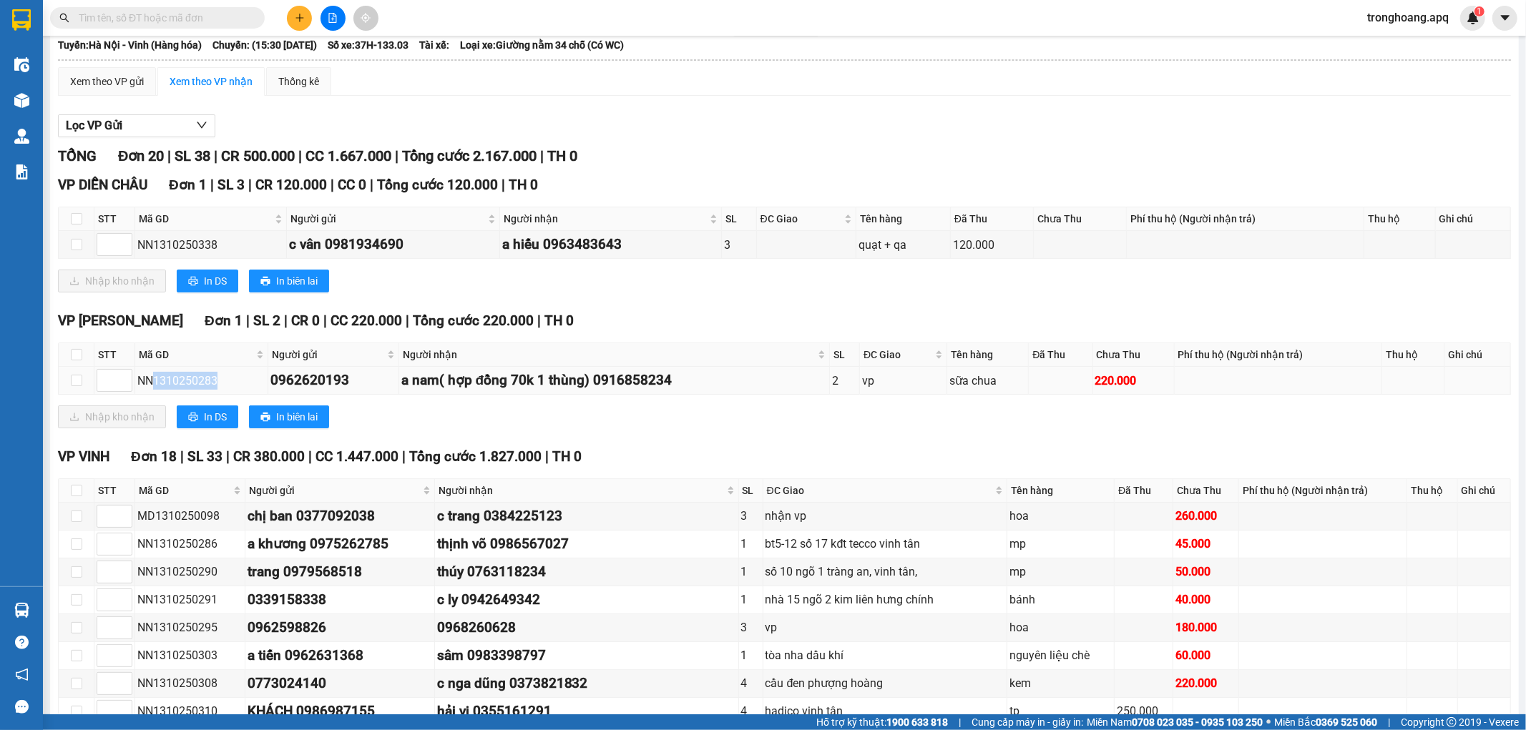
click at [194, 384] on div "NN1310250283" at bounding box center [201, 381] width 128 height 18
drag, startPoint x: 154, startPoint y: 380, endPoint x: 204, endPoint y: 380, distance: 50.1
click at [204, 380] on div "NN1310250283" at bounding box center [201, 381] width 128 height 18
drag, startPoint x: 154, startPoint y: 381, endPoint x: 241, endPoint y: 381, distance: 87.3
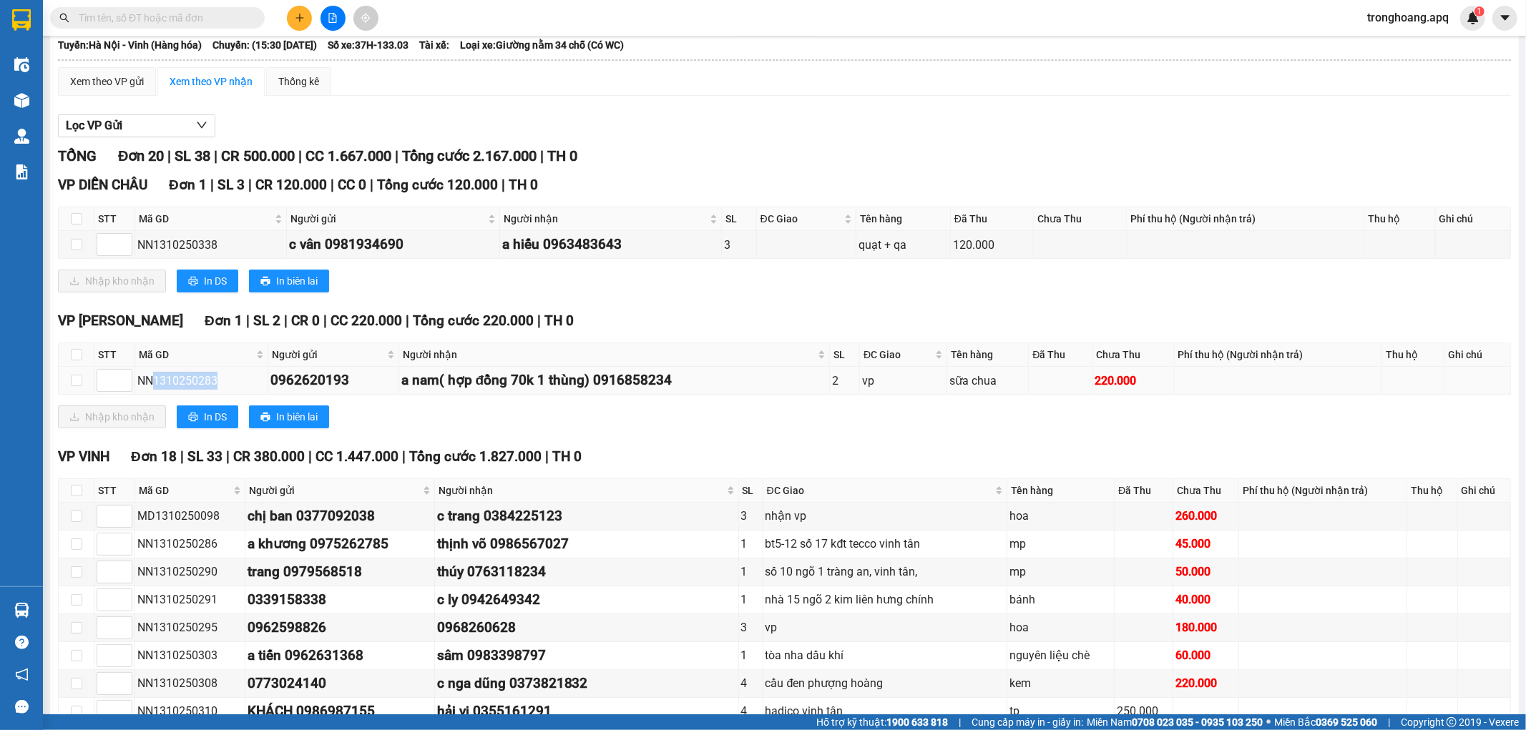
click at [241, 381] on div "NN1310250283" at bounding box center [201, 381] width 128 height 18
click at [205, 381] on div "NN1310250283" at bounding box center [201, 381] width 128 height 18
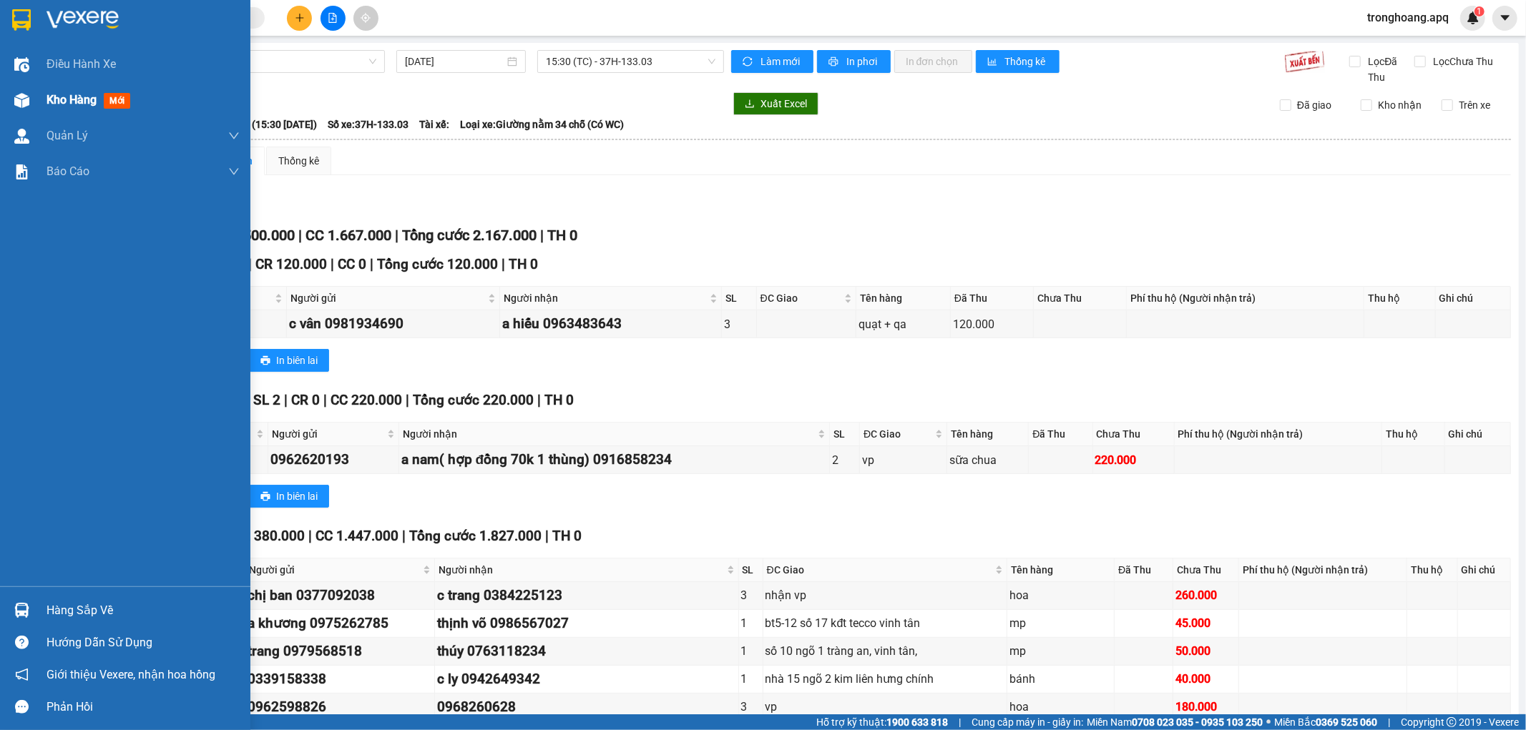
click at [45, 107] on div "Kho hàng mới" at bounding box center [125, 100] width 250 height 36
